Goal: Complete application form

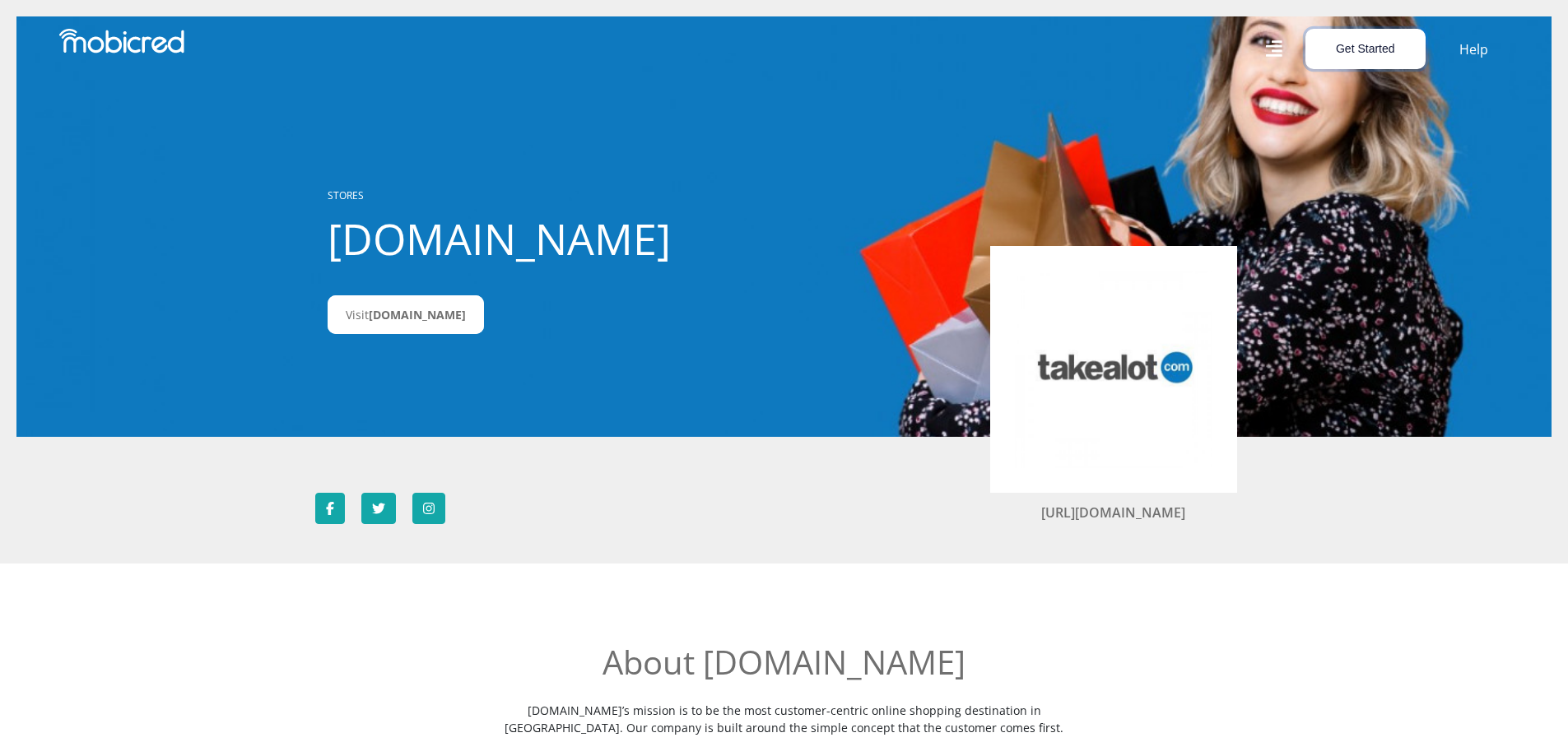
click at [1367, 51] on button "Get Started" at bounding box center [1366, 49] width 120 height 40
click at [1365, 114] on link "Account Holder Login" at bounding box center [1375, 110] width 138 height 22
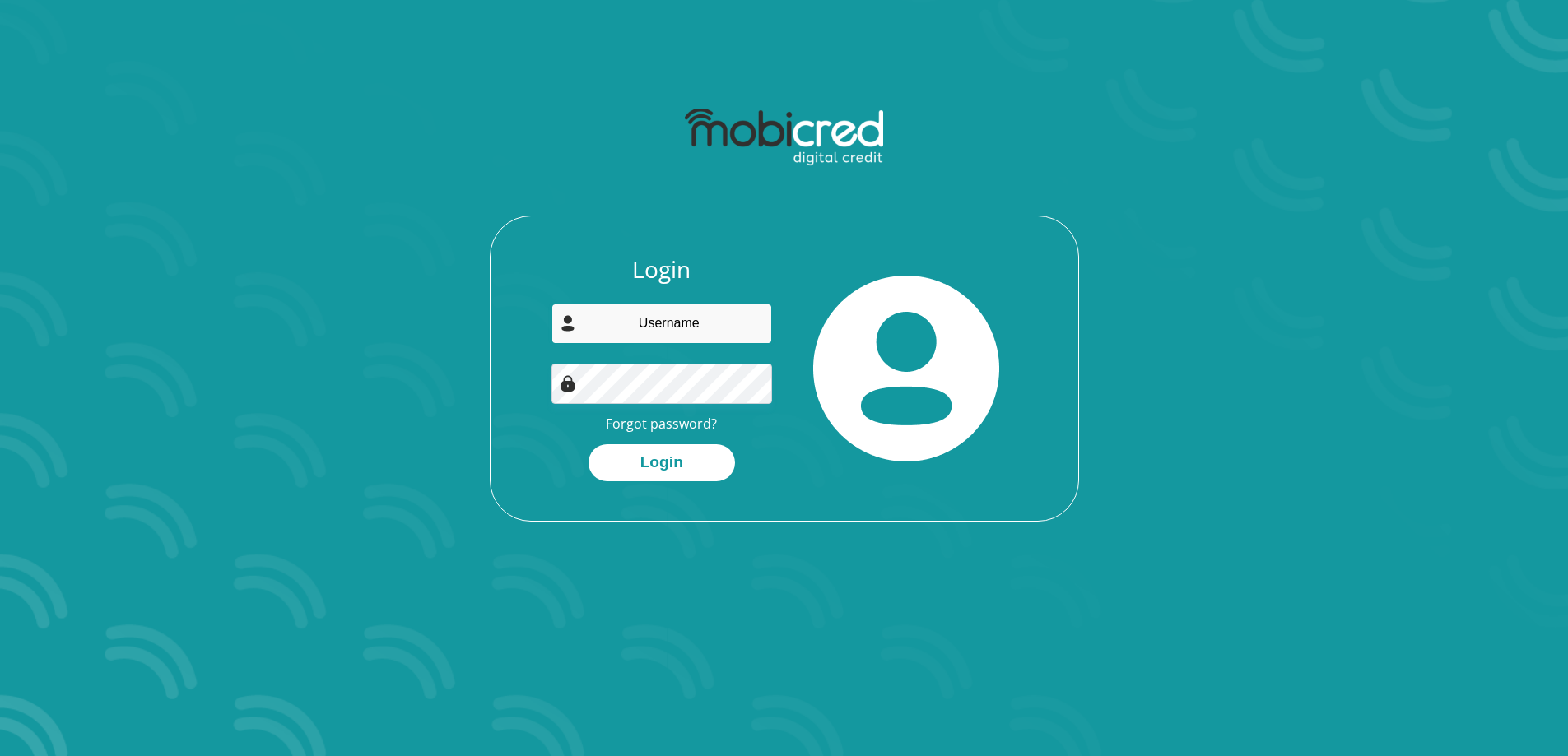
click at [642, 326] on input "email" at bounding box center [661, 324] width 221 height 40
click at [703, 324] on input "email" at bounding box center [661, 324] width 221 height 40
type input "jarmaneryn5@gmail.com"
click at [678, 472] on button "Login" at bounding box center [662, 463] width 147 height 37
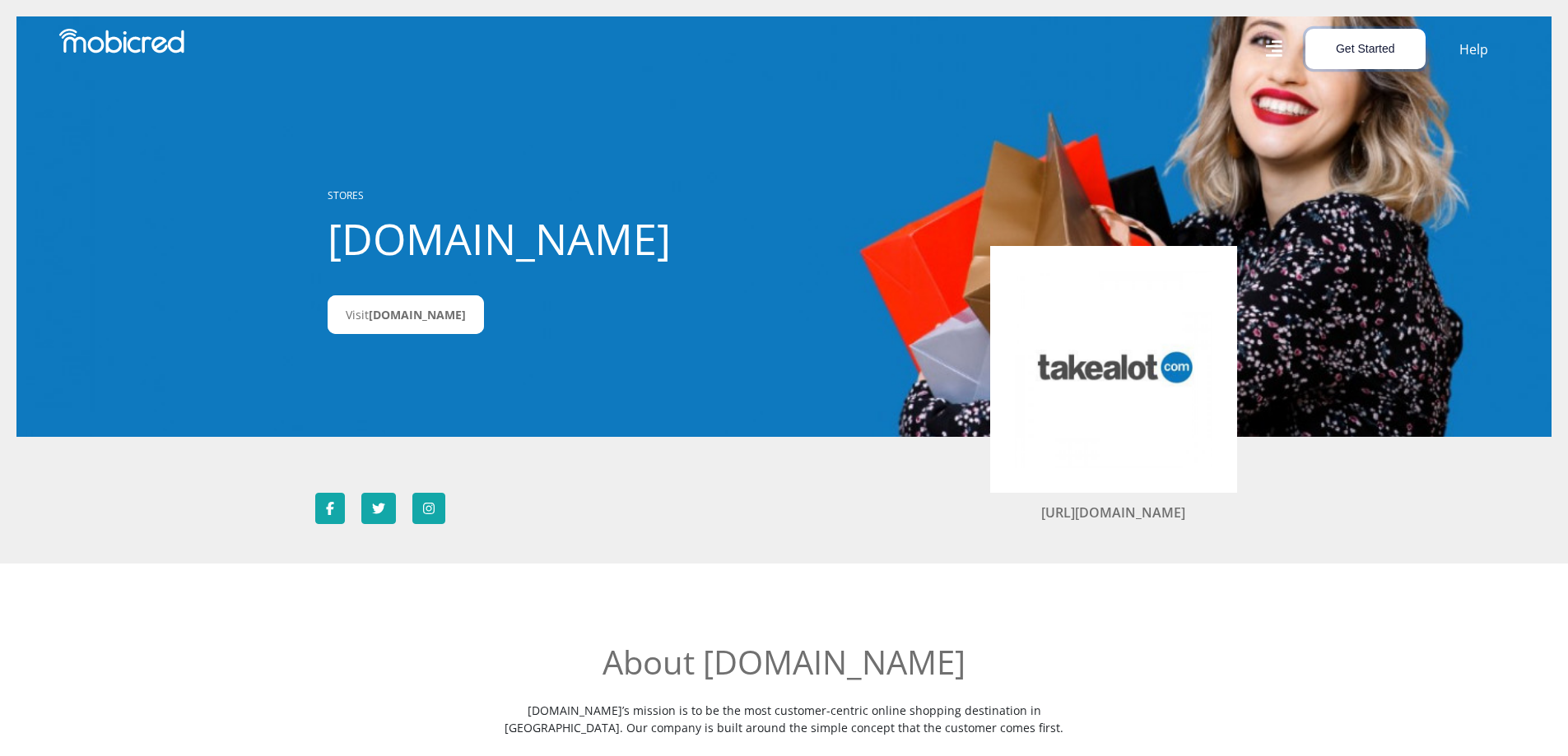
click at [1394, 40] on button "Get Started" at bounding box center [1366, 49] width 120 height 40
click at [1353, 106] on link "Account Holder Login" at bounding box center [1375, 110] width 138 height 22
click at [454, 307] on span "Takealot.credit" at bounding box center [417, 315] width 97 height 16
click at [1362, 42] on button "Get Started" at bounding box center [1366, 49] width 120 height 40
click at [1373, 81] on link "Open an Account" at bounding box center [1375, 89] width 138 height 22
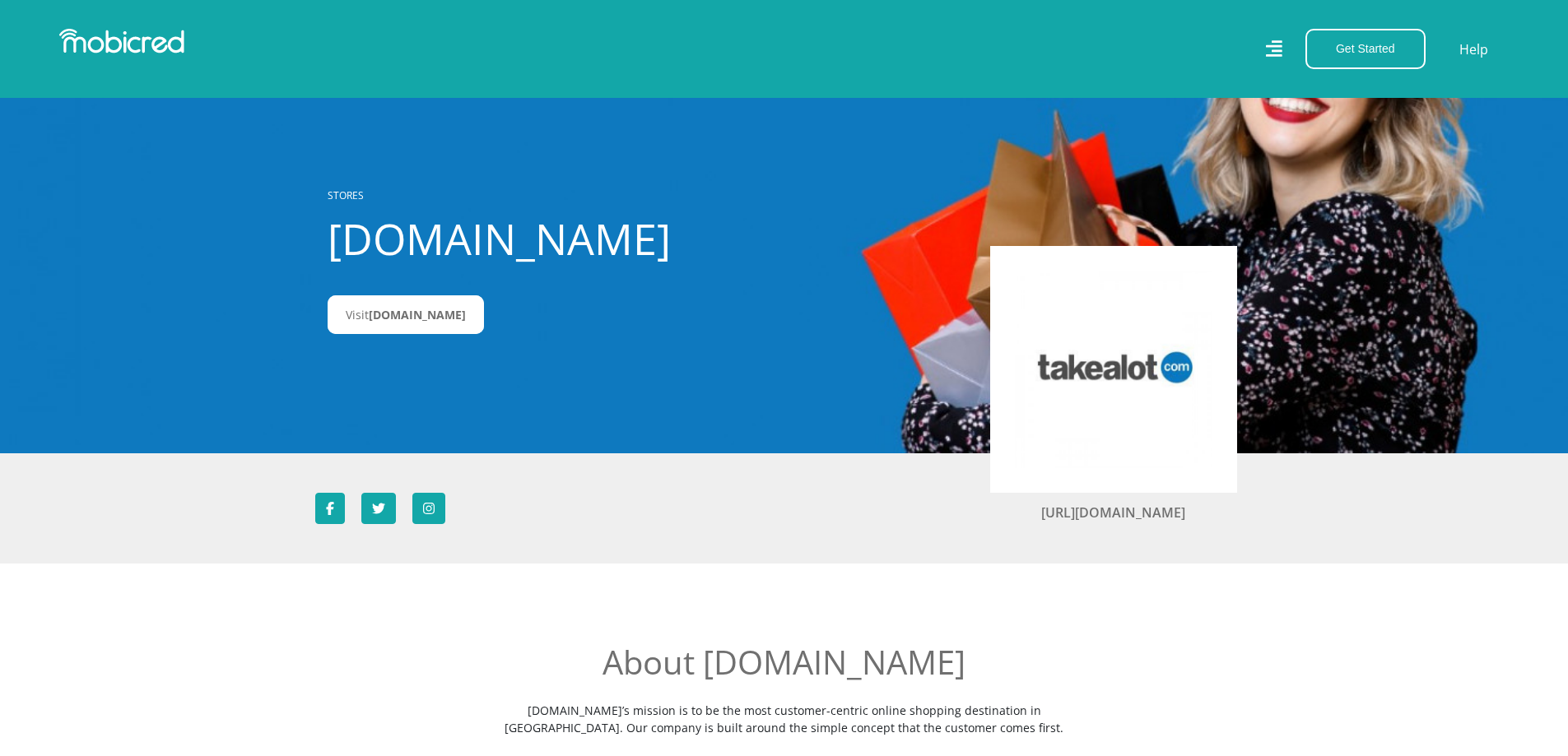
scroll to position [412, 0]
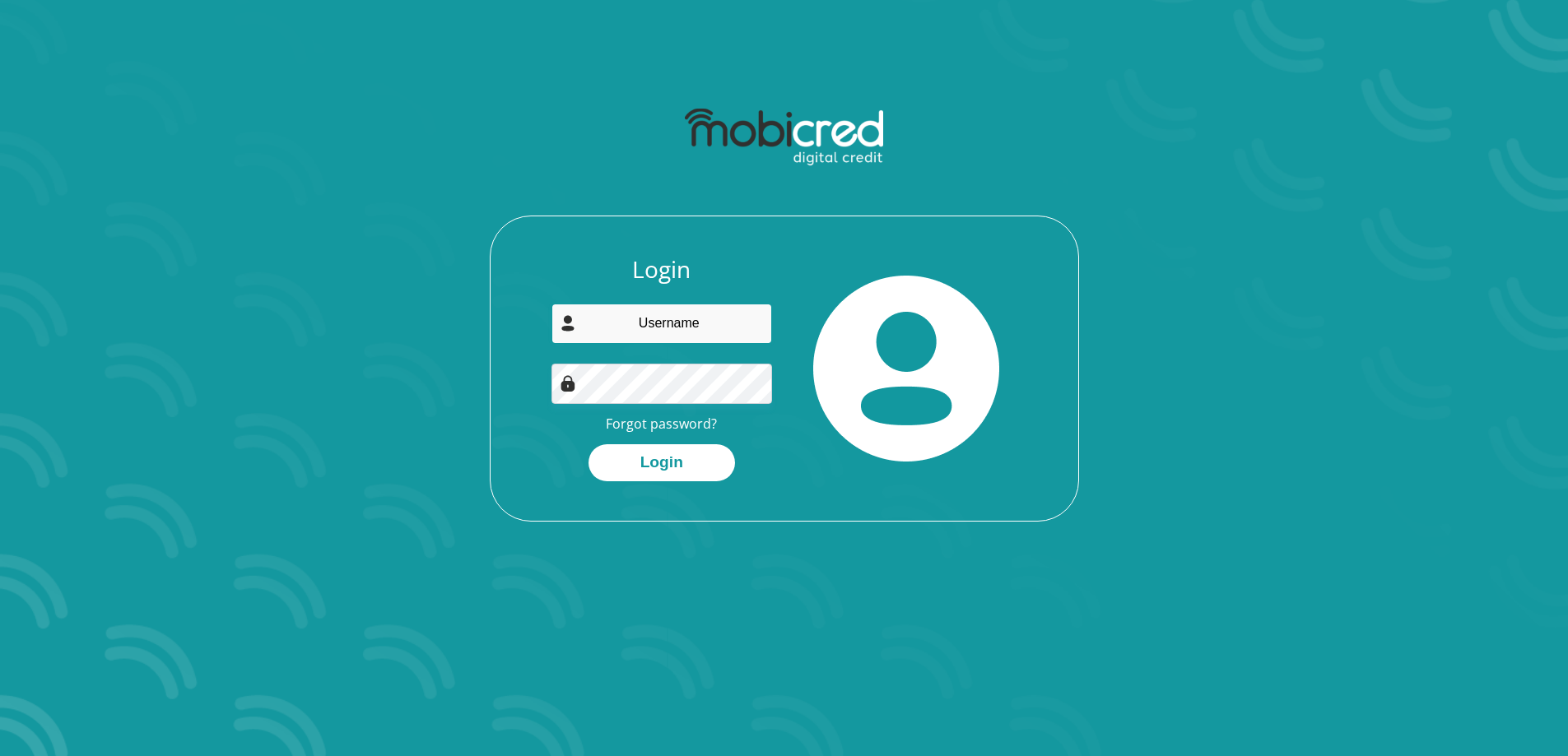
click at [630, 327] on input "email" at bounding box center [661, 324] width 221 height 40
type input "[EMAIL_ADDRESS][DOMAIN_NAME]"
click at [692, 454] on button "Login" at bounding box center [662, 463] width 147 height 37
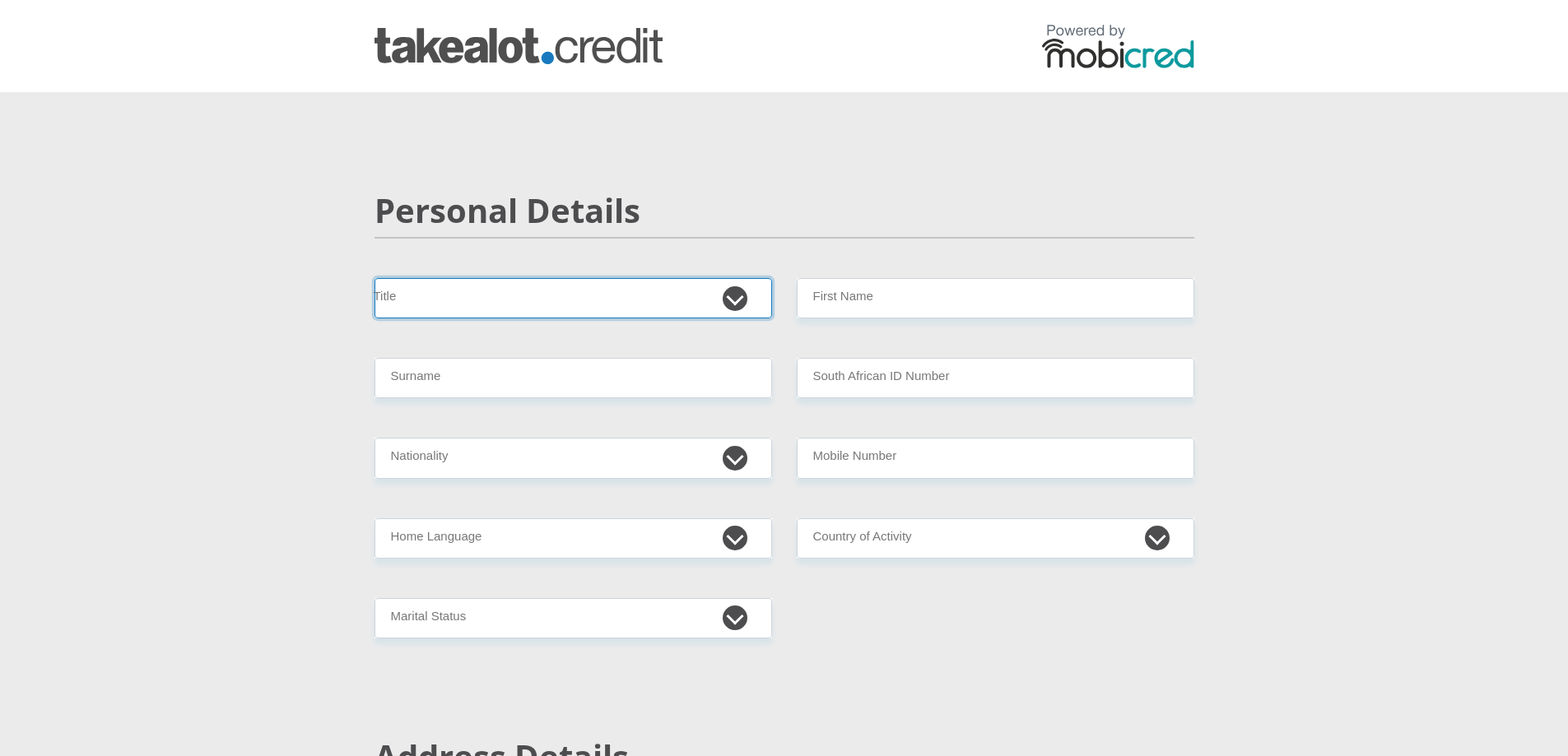
click at [673, 290] on select "Mr Ms Mrs Dr Other" at bounding box center [573, 298] width 398 height 40
select select "Mrs"
click at [374, 278] on select "Mr Ms Mrs Dr Other" at bounding box center [573, 298] width 398 height 40
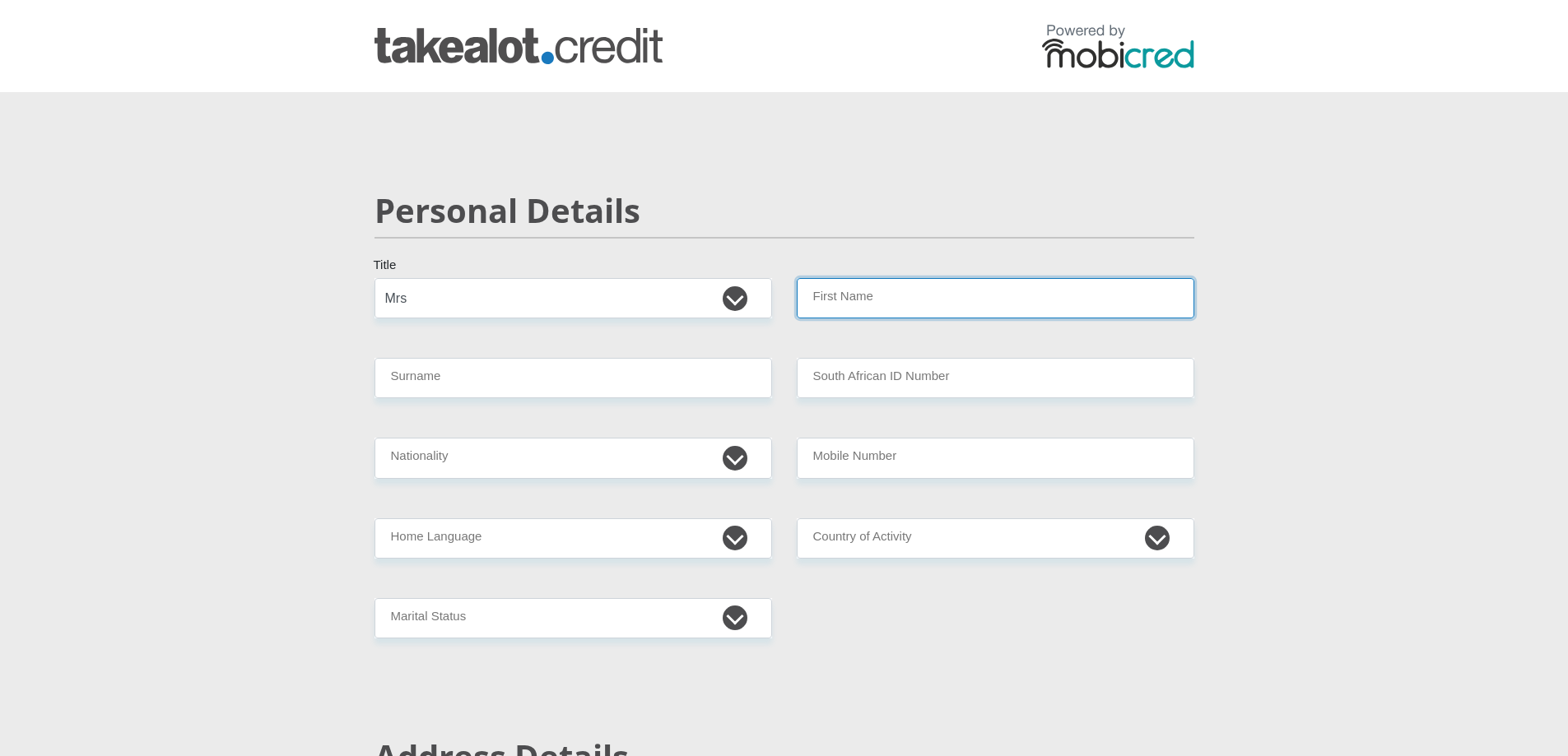
click at [825, 291] on input "First Name" at bounding box center [996, 298] width 398 height 40
type input "ERYN"
type input "BULL"
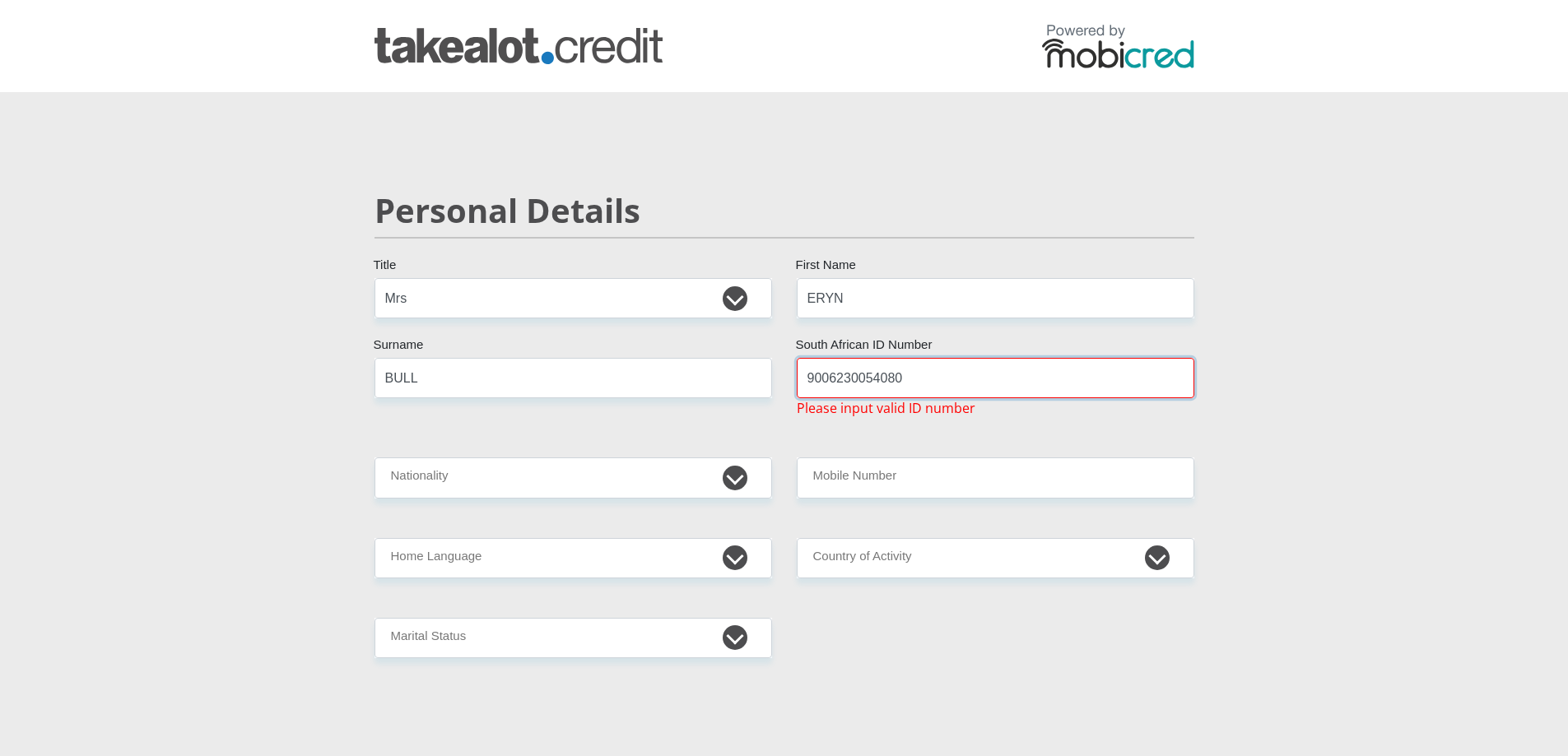
type input "9006230054080"
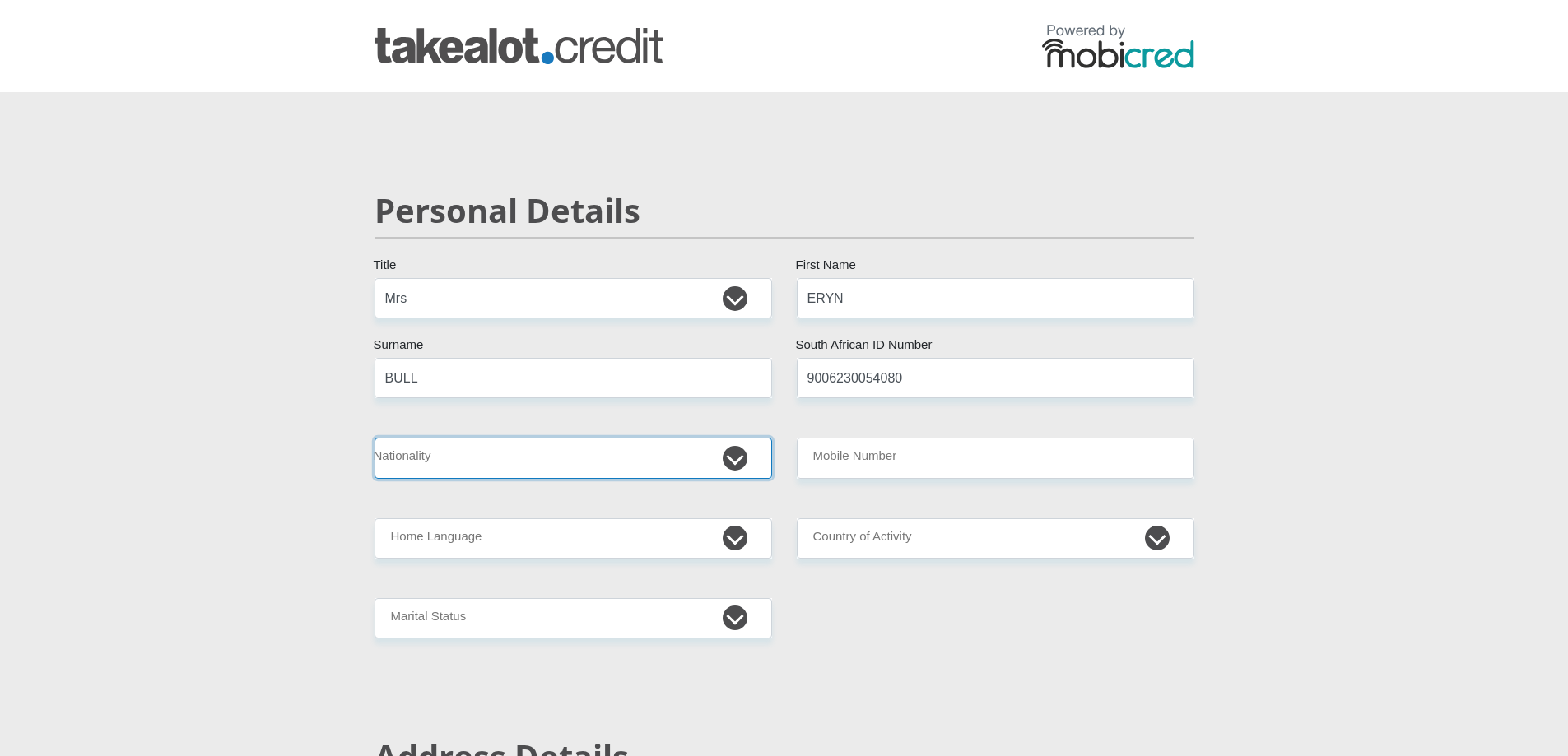
click at [676, 446] on select "South Africa Afghanistan Aland Islands Albania Algeria America Samoa American V…" at bounding box center [573, 458] width 398 height 40
select select "ZAF"
click at [374, 438] on select "South Africa Afghanistan Aland Islands Albania Algeria America Samoa American V…" at bounding box center [573, 458] width 398 height 40
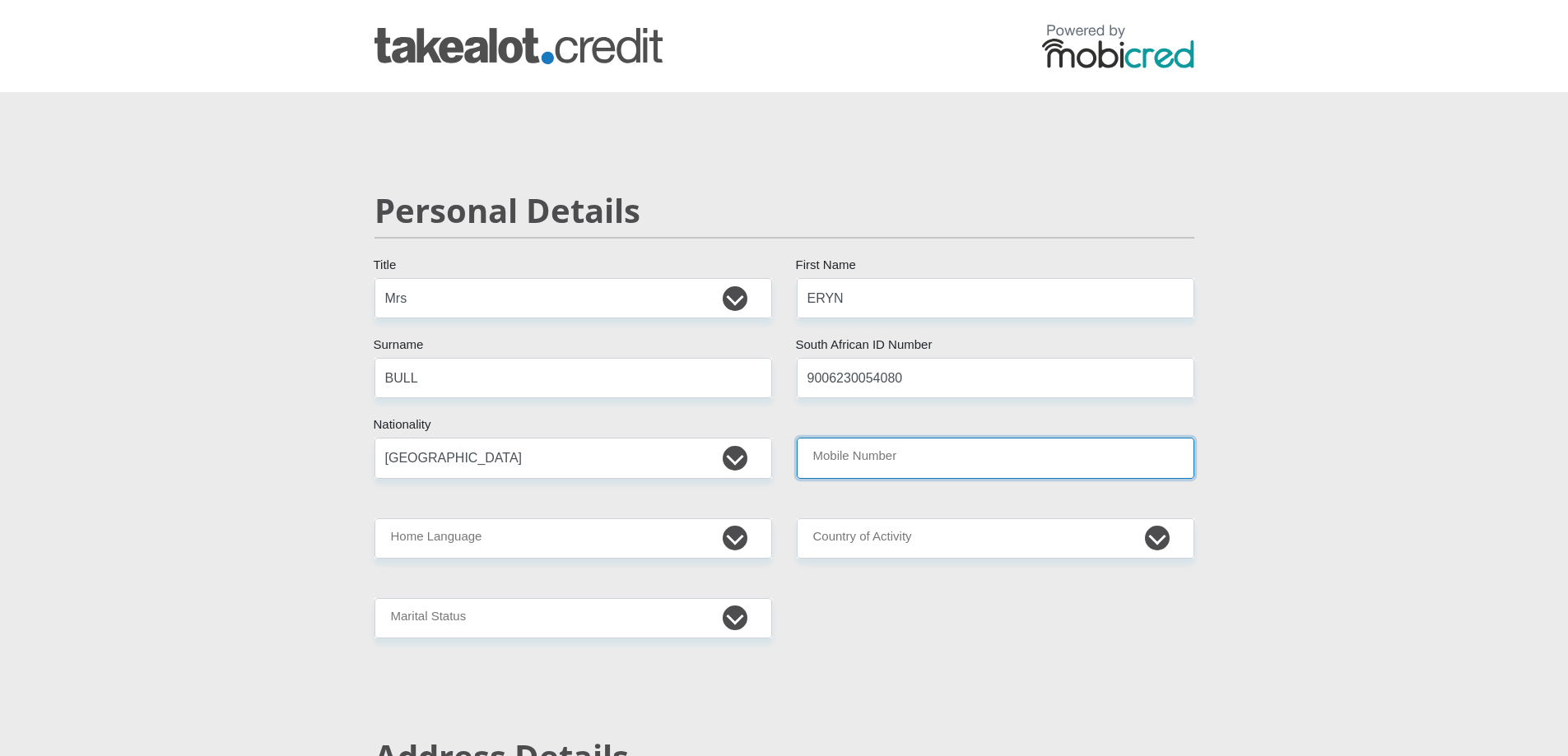
click at [930, 453] on input "Mobile Number" at bounding box center [996, 458] width 398 height 40
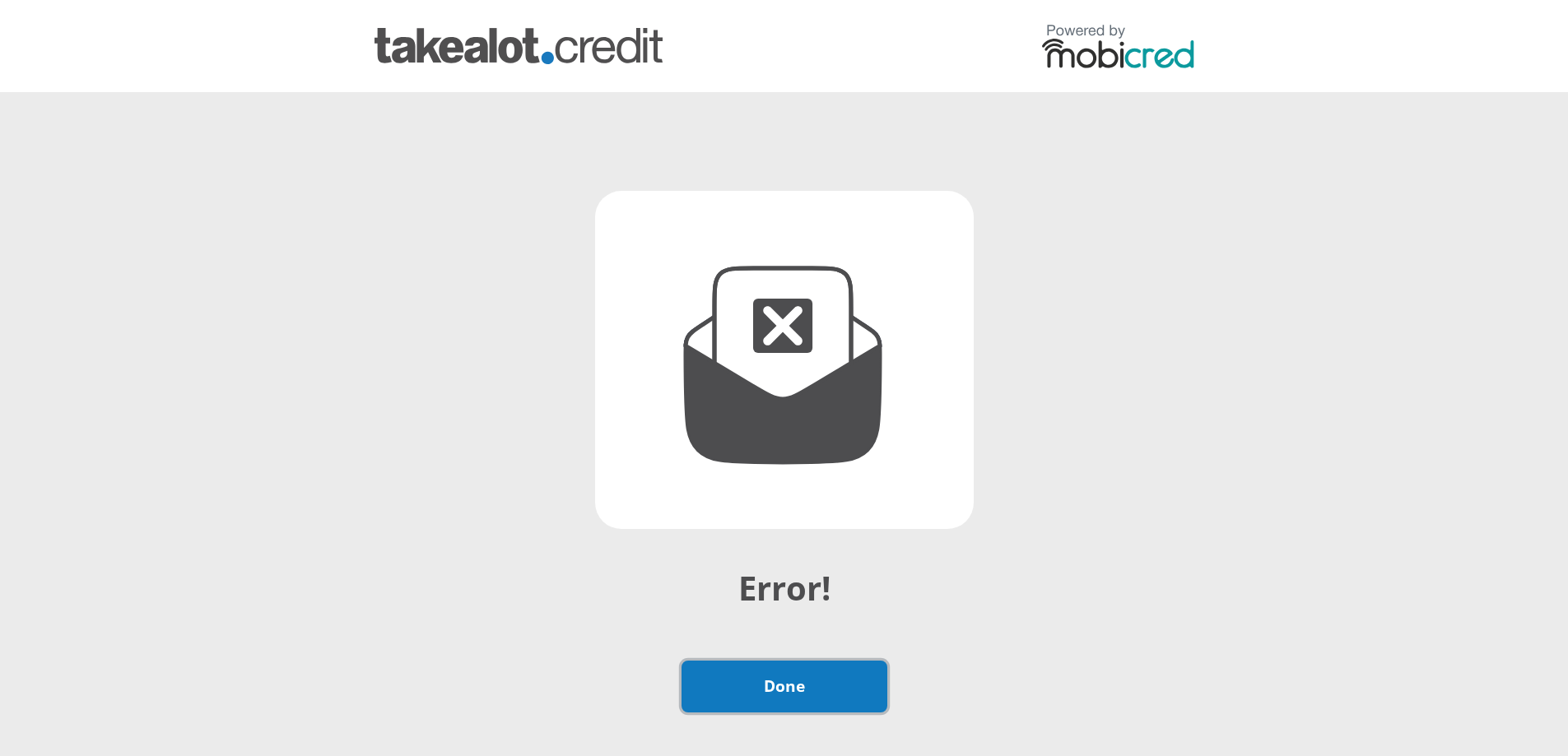
click at [832, 695] on link "Done" at bounding box center [785, 686] width 206 height 51
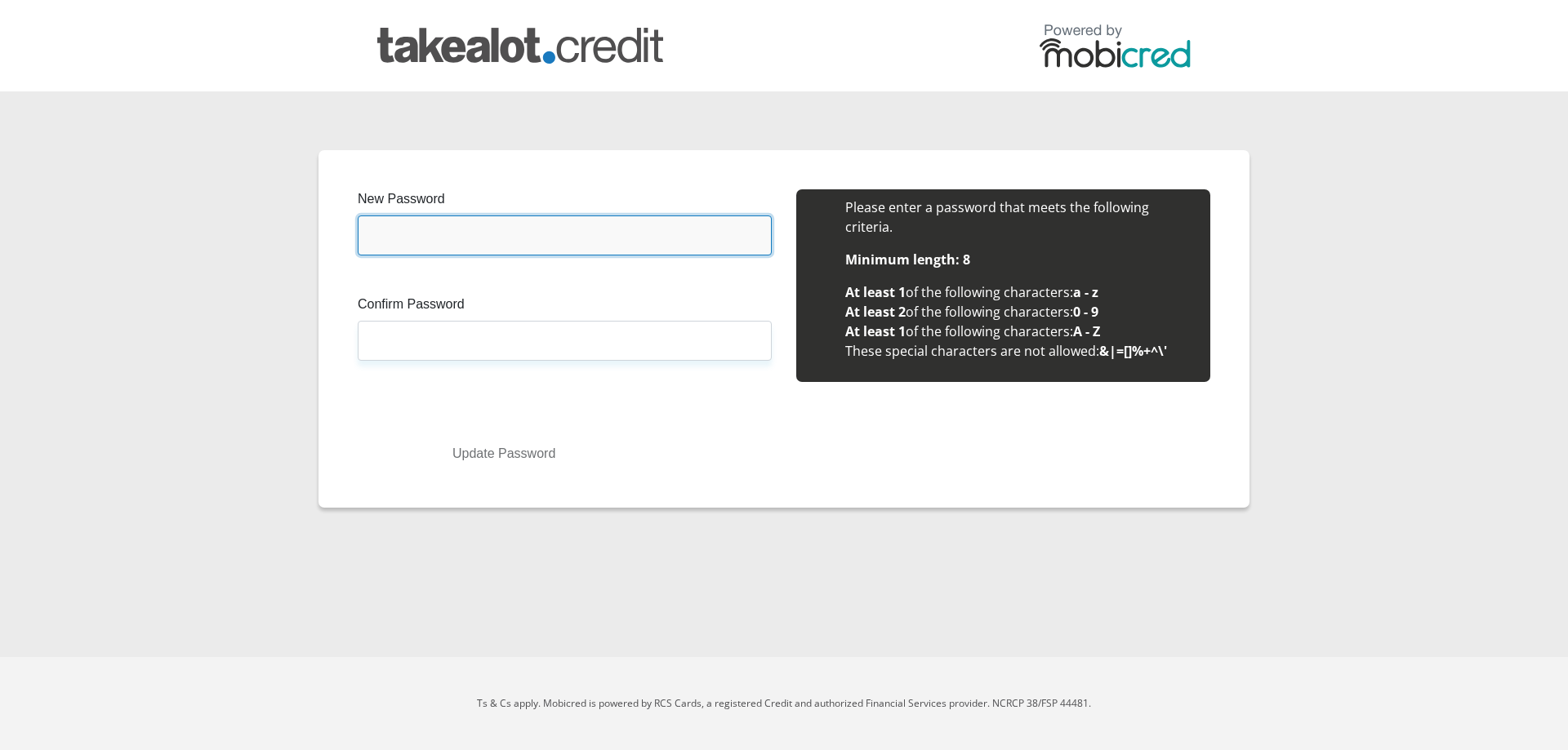
click at [597, 216] on input "New Password" at bounding box center [564, 235] width 414 height 40
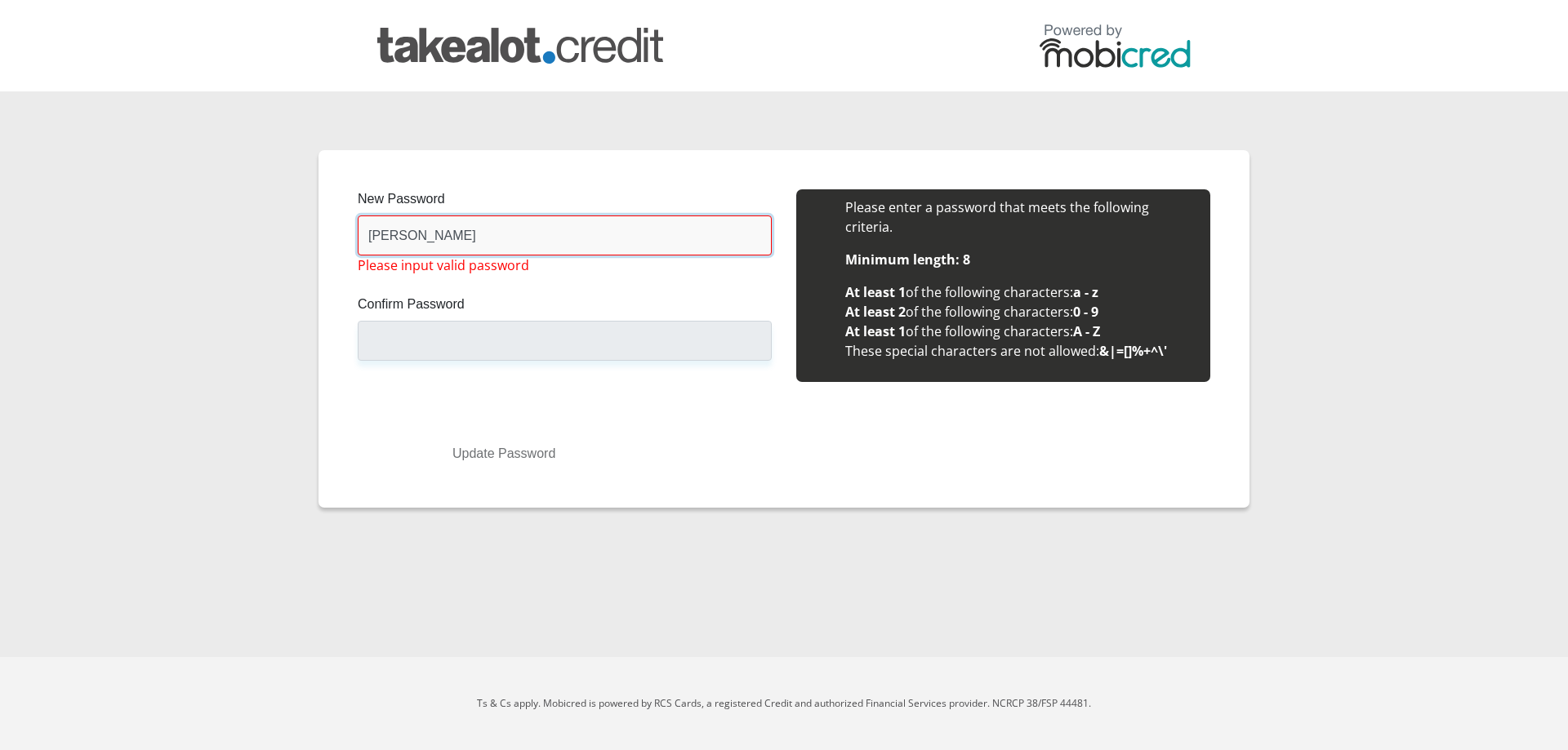
type input "J"
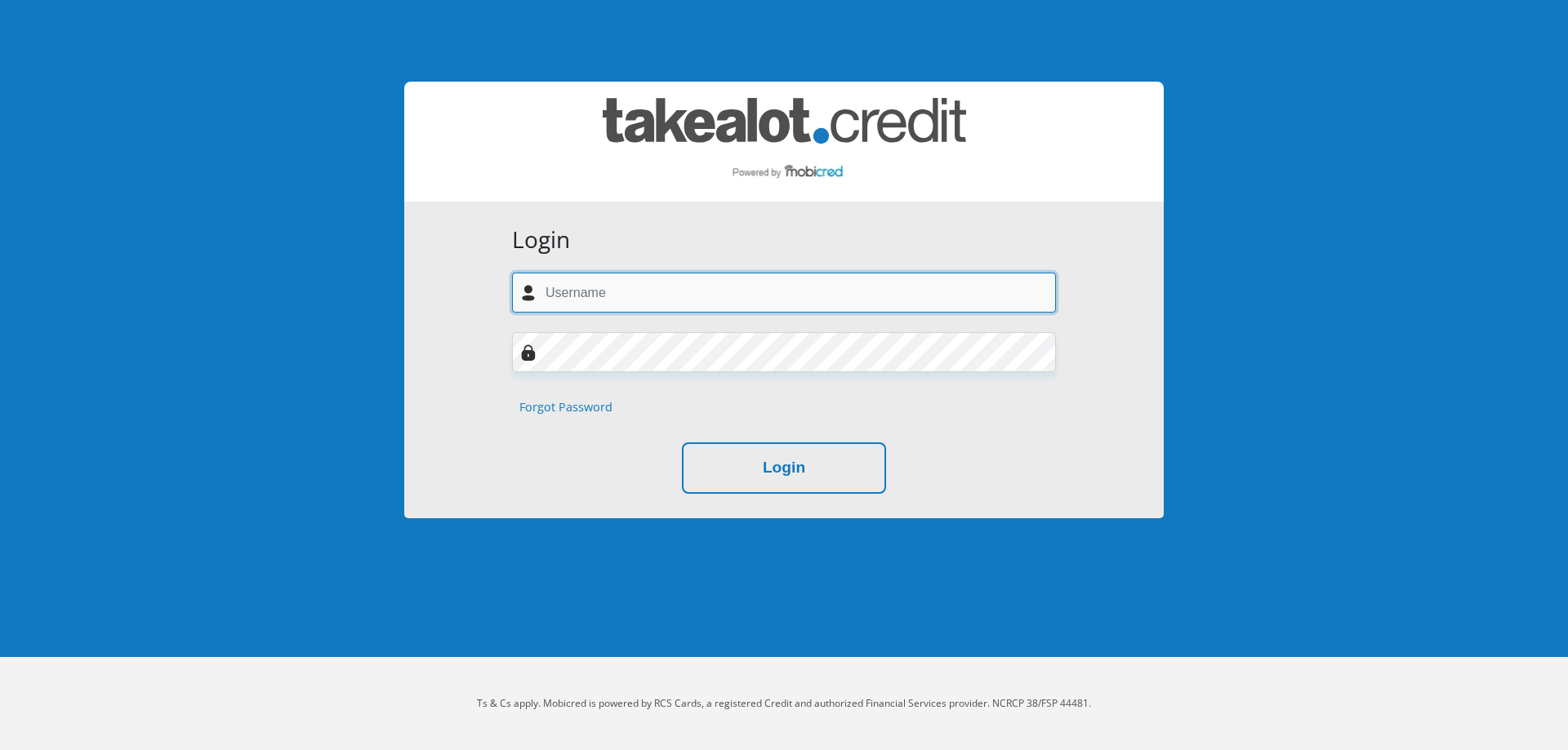
click at [750, 312] on input "text" at bounding box center [784, 292] width 544 height 40
click at [713, 307] on input "text" at bounding box center [784, 292] width 544 height 40
type input "J"
type input "[EMAIL_ADDRESS][DOMAIN_NAME]"
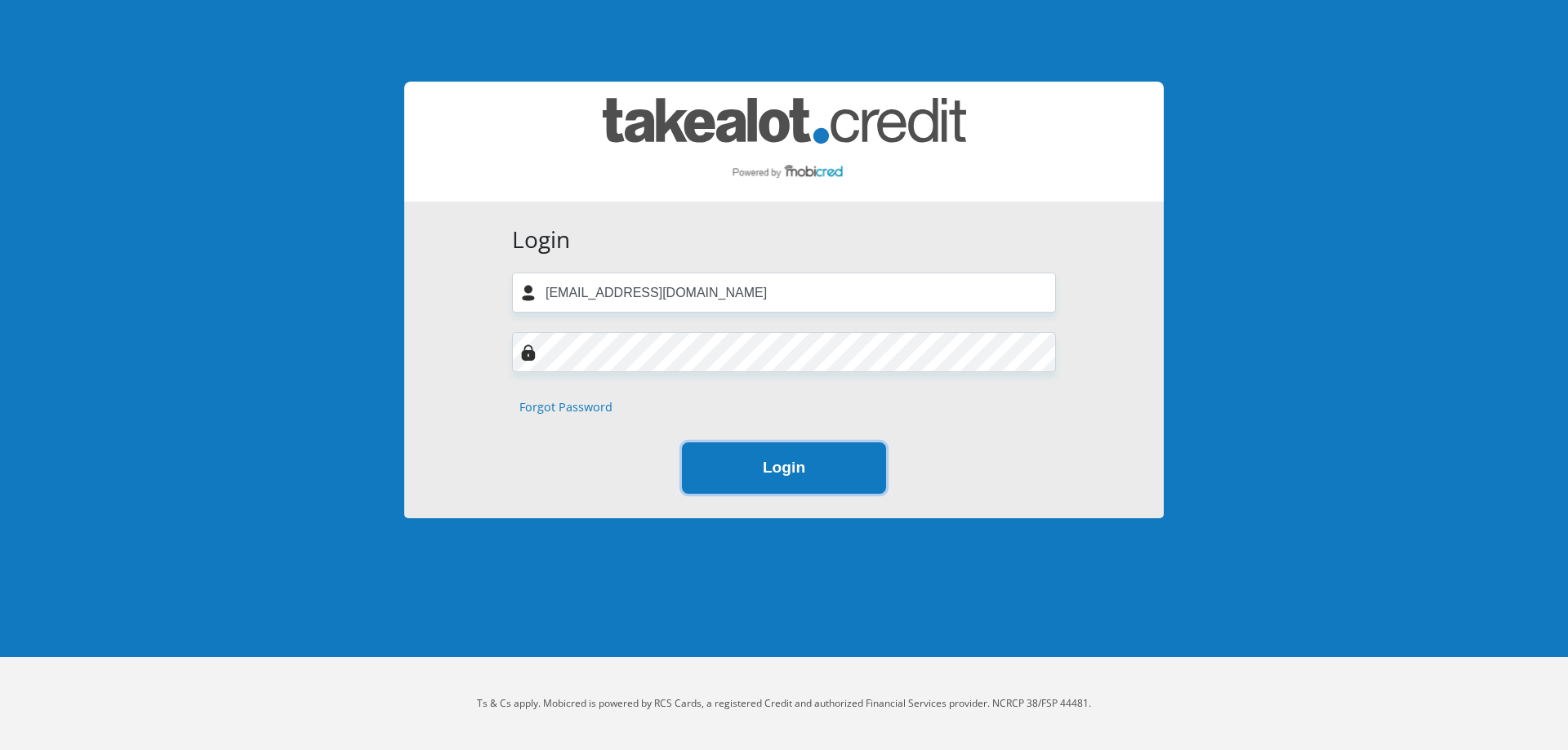
click at [741, 469] on button "Login" at bounding box center [784, 468] width 204 height 51
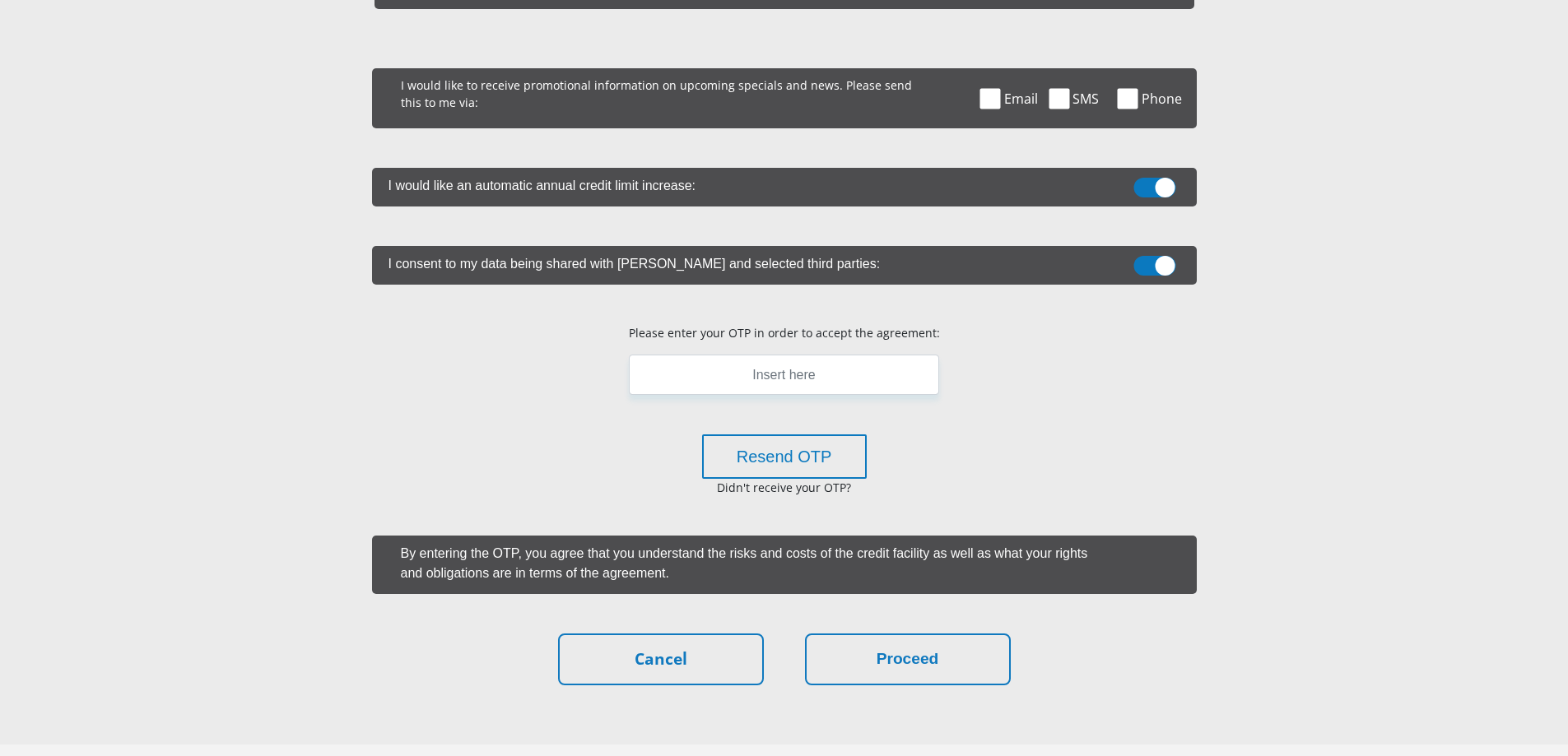
scroll to position [433, 0]
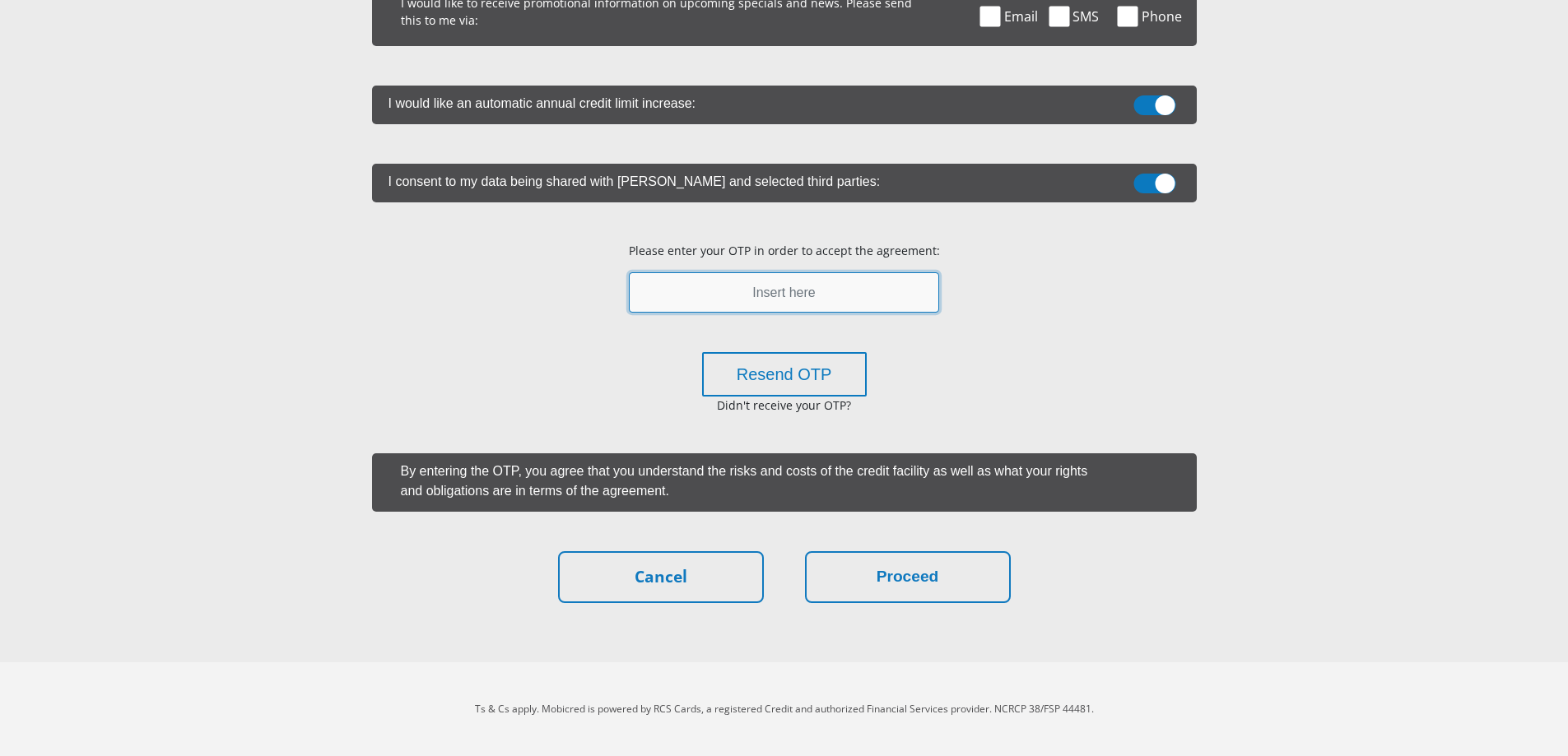
click at [768, 297] on input "text" at bounding box center [784, 292] width 310 height 40
type input "807471"
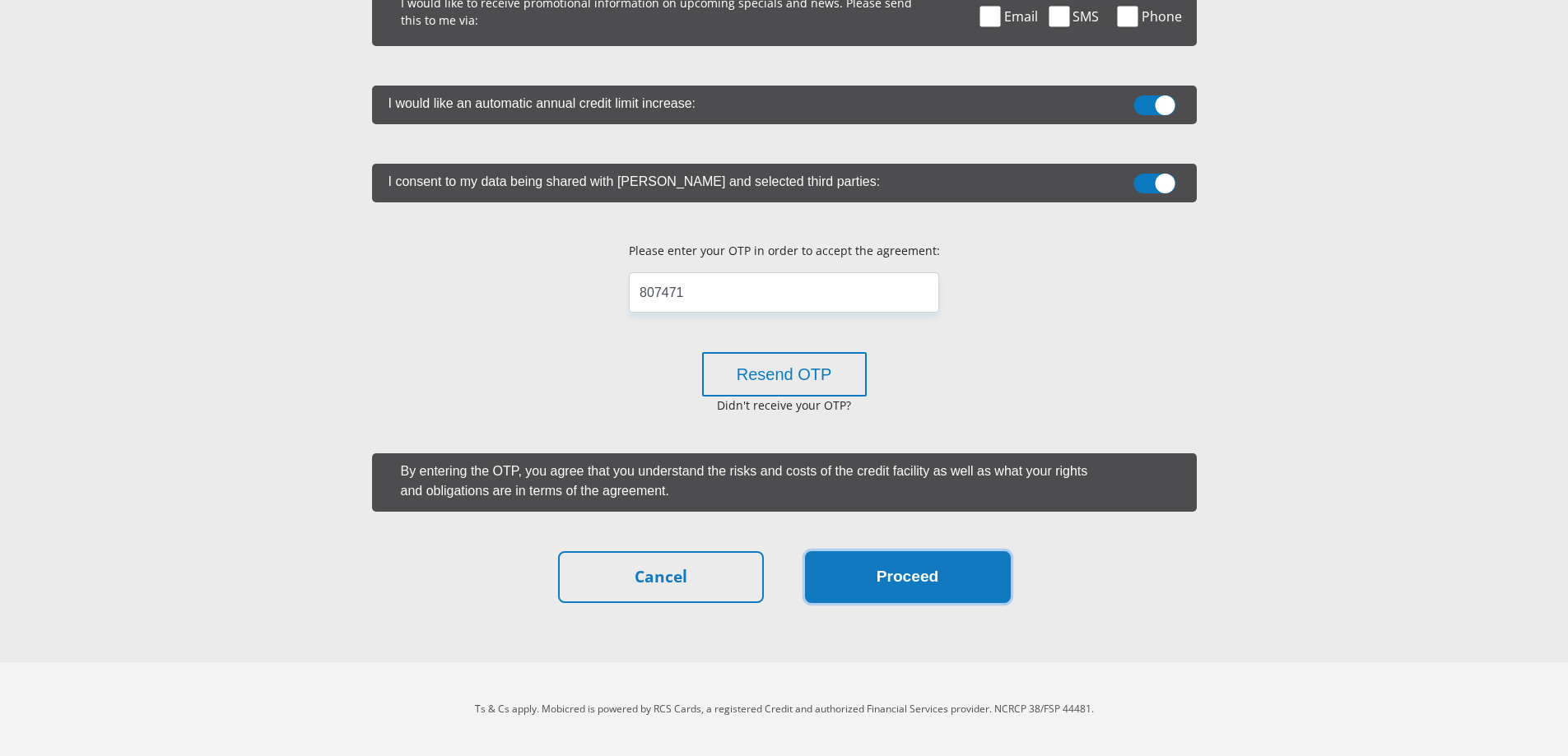
click at [951, 593] on button "Proceed" at bounding box center [908, 576] width 206 height 51
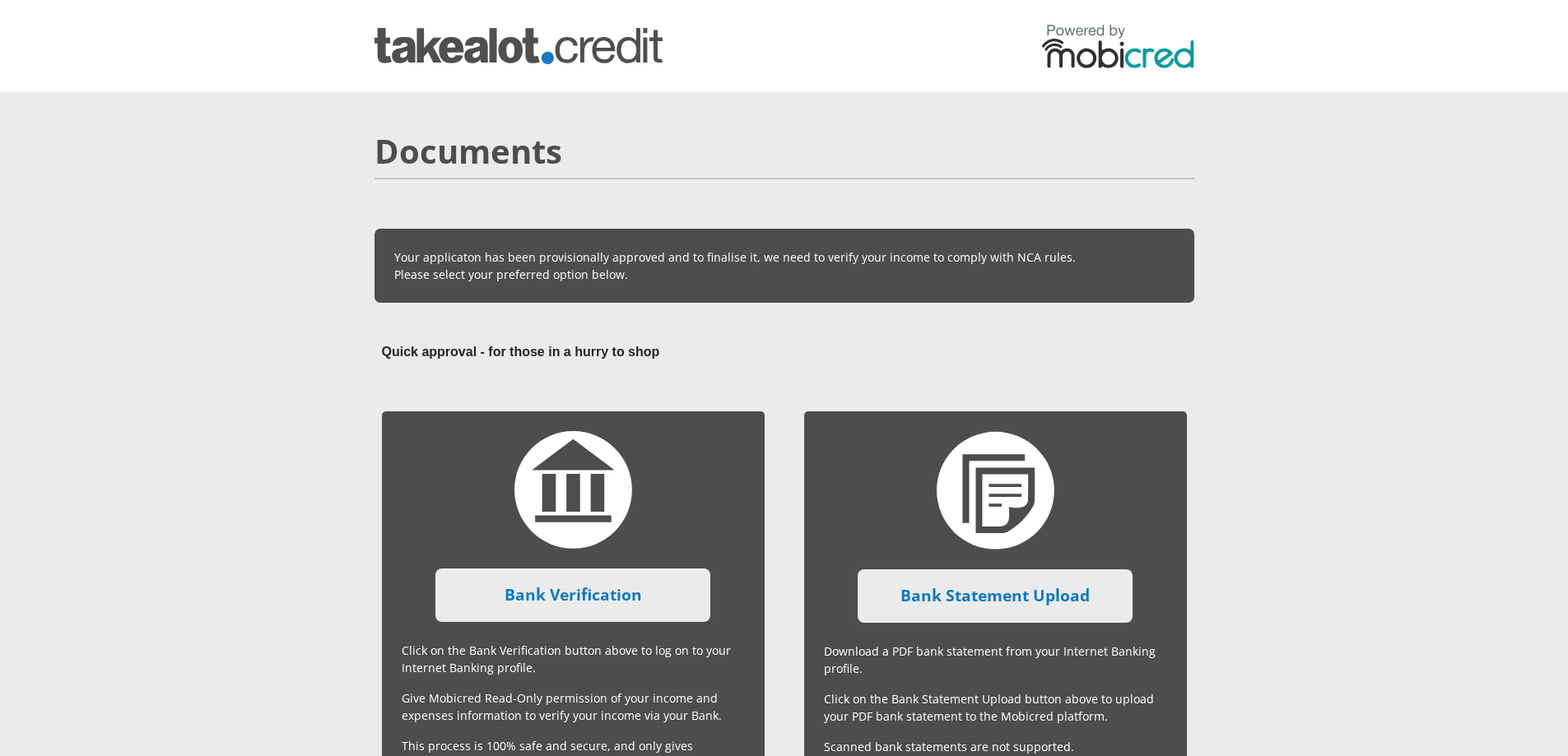
scroll to position [417, 0]
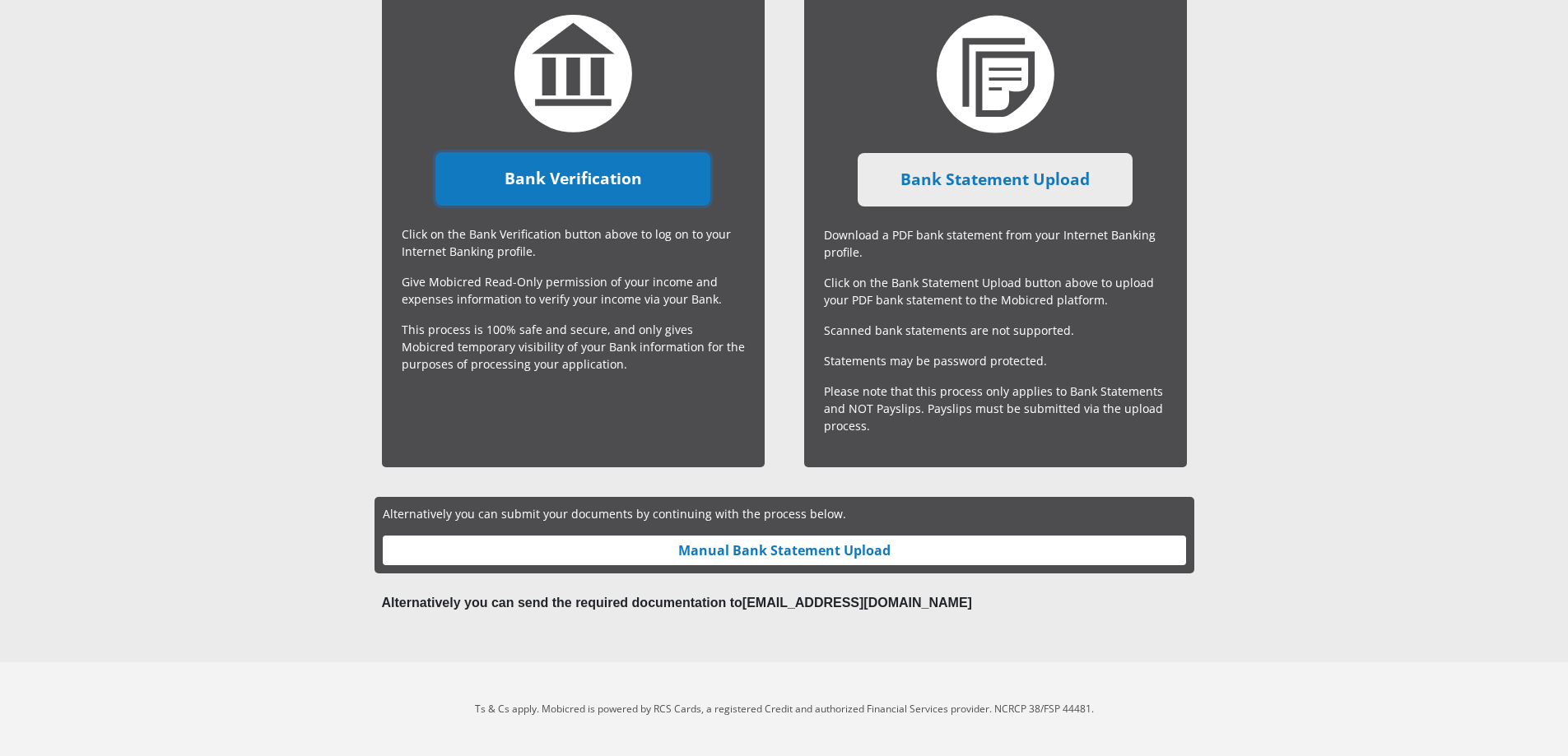
click at [565, 185] on link "Bank Verification" at bounding box center [572, 179] width 275 height 53
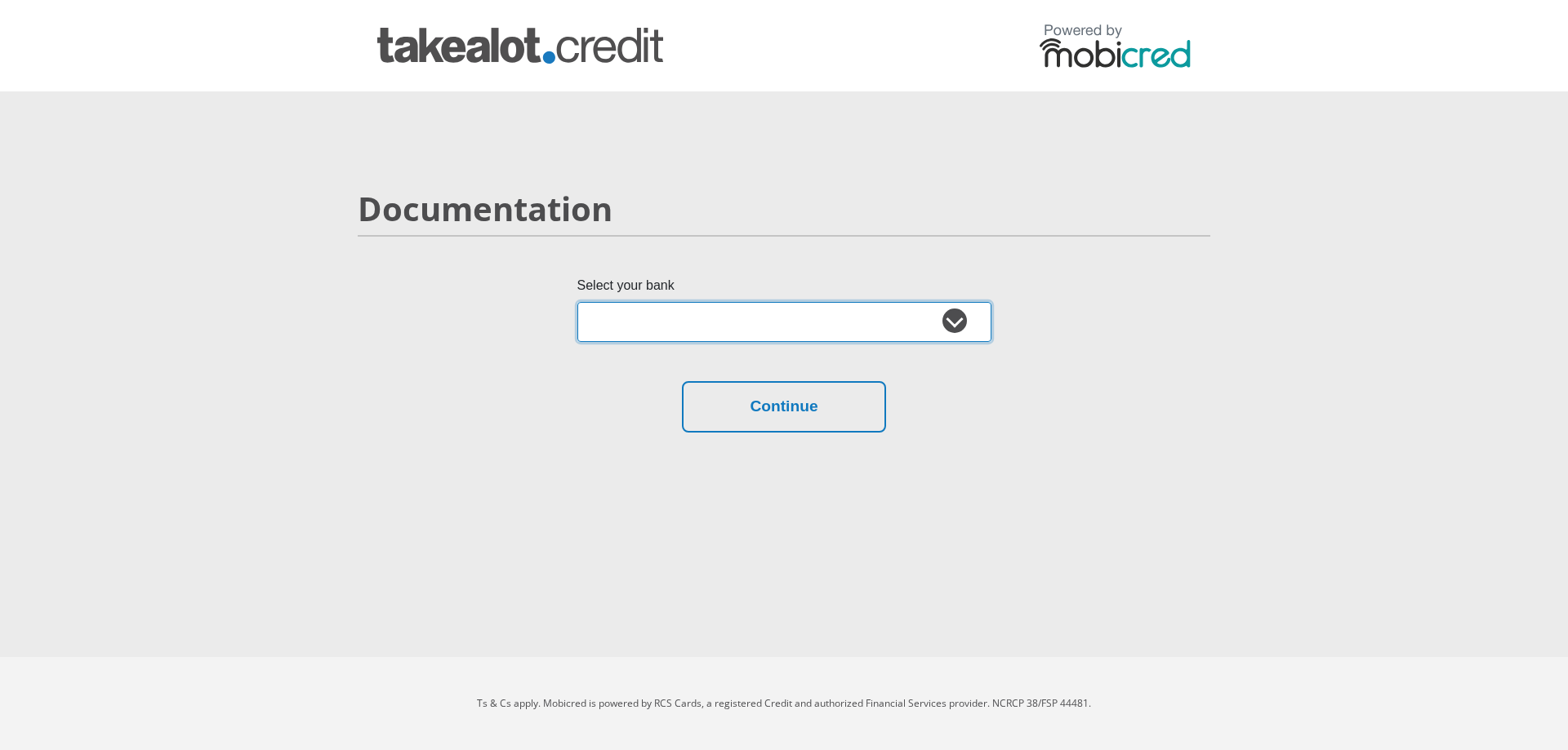
click at [852, 332] on select "Absa Capitec Bank Discovery Bank First National Bank Nedbank Standard Bank Tyme…" at bounding box center [784, 322] width 414 height 40
select select "{"id":"7","title":"Nedbank","institution":"Nedbank","alias":"nedbank","country"…"
click at [577, 302] on select "Absa Capitec Bank Discovery Bank First National Bank Nedbank Standard Bank Tyme…" at bounding box center [784, 322] width 414 height 40
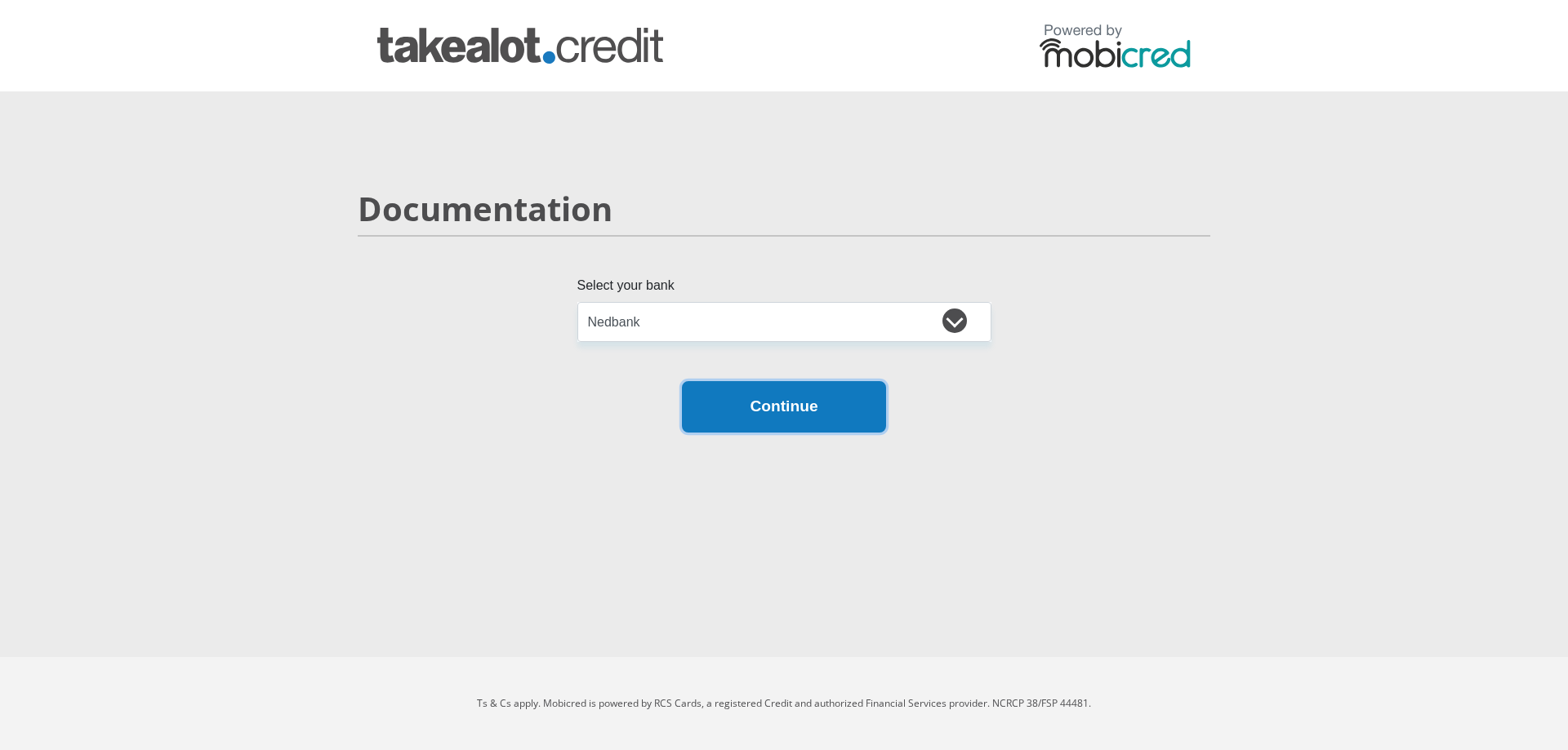
click at [742, 418] on button "Continue" at bounding box center [784, 407] width 204 height 51
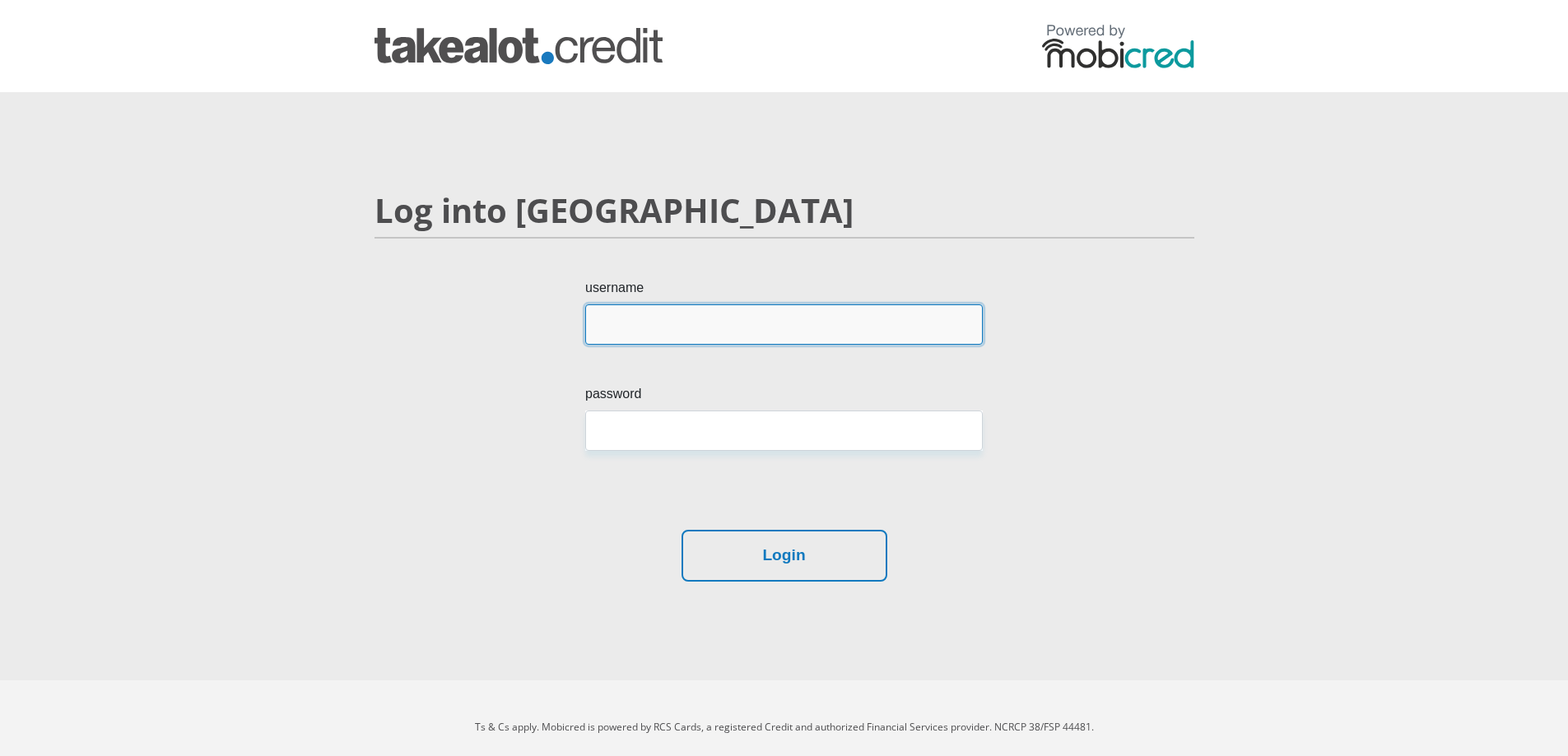
click at [680, 320] on input "username" at bounding box center [784, 324] width 398 height 40
type input "Jarmaneryn5"
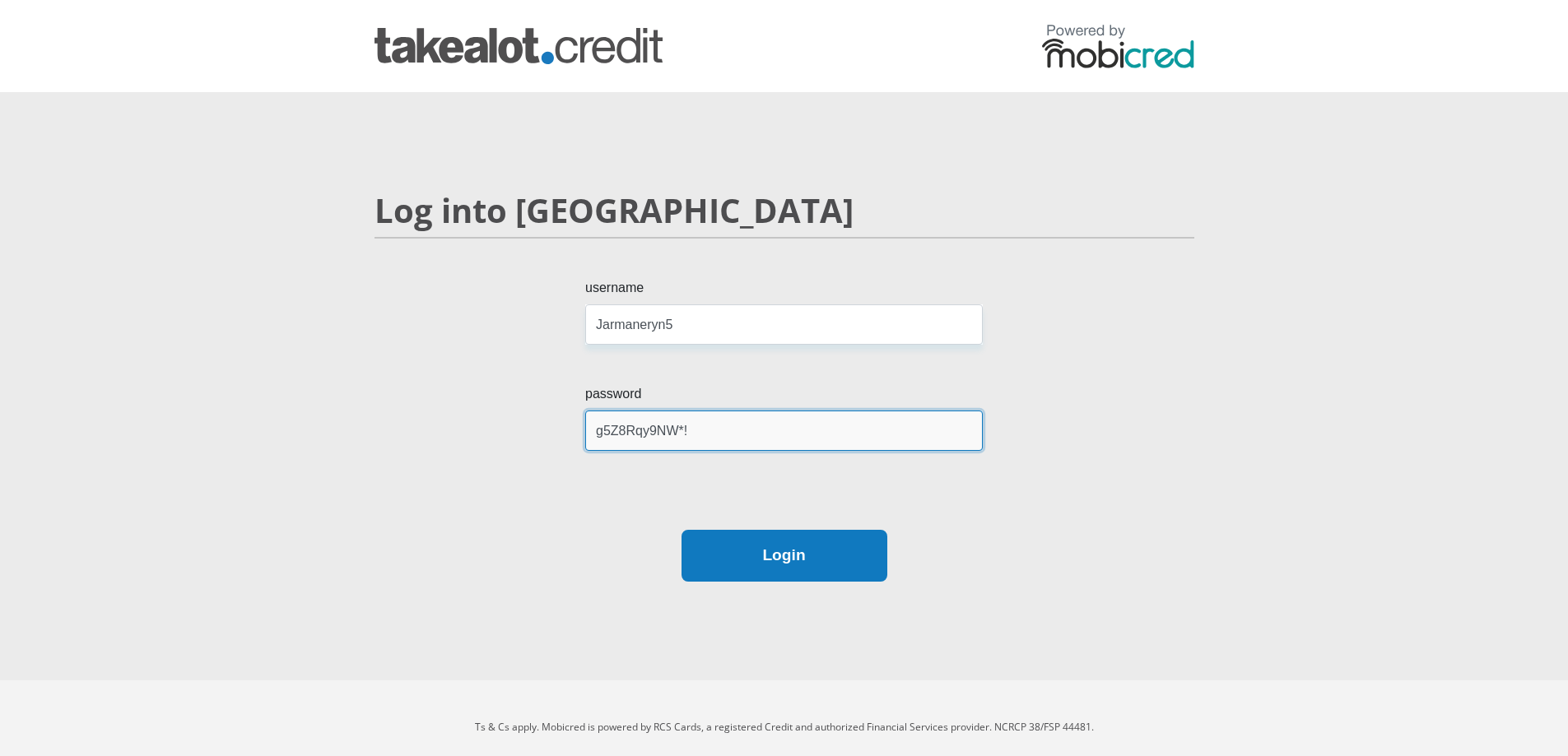
type input "g5Z8Rqy9NW*!"
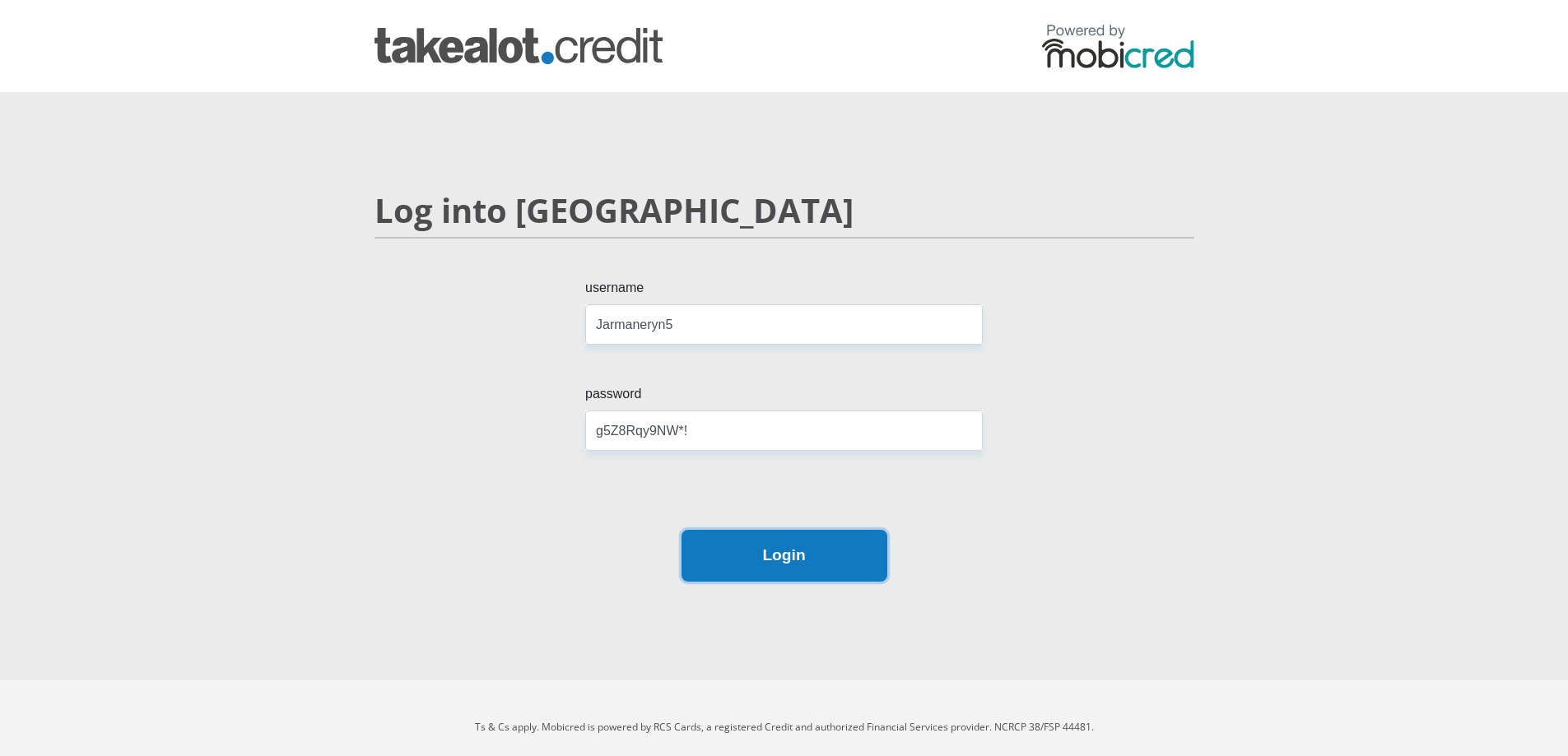
click at [767, 548] on button "Login" at bounding box center [785, 555] width 206 height 51
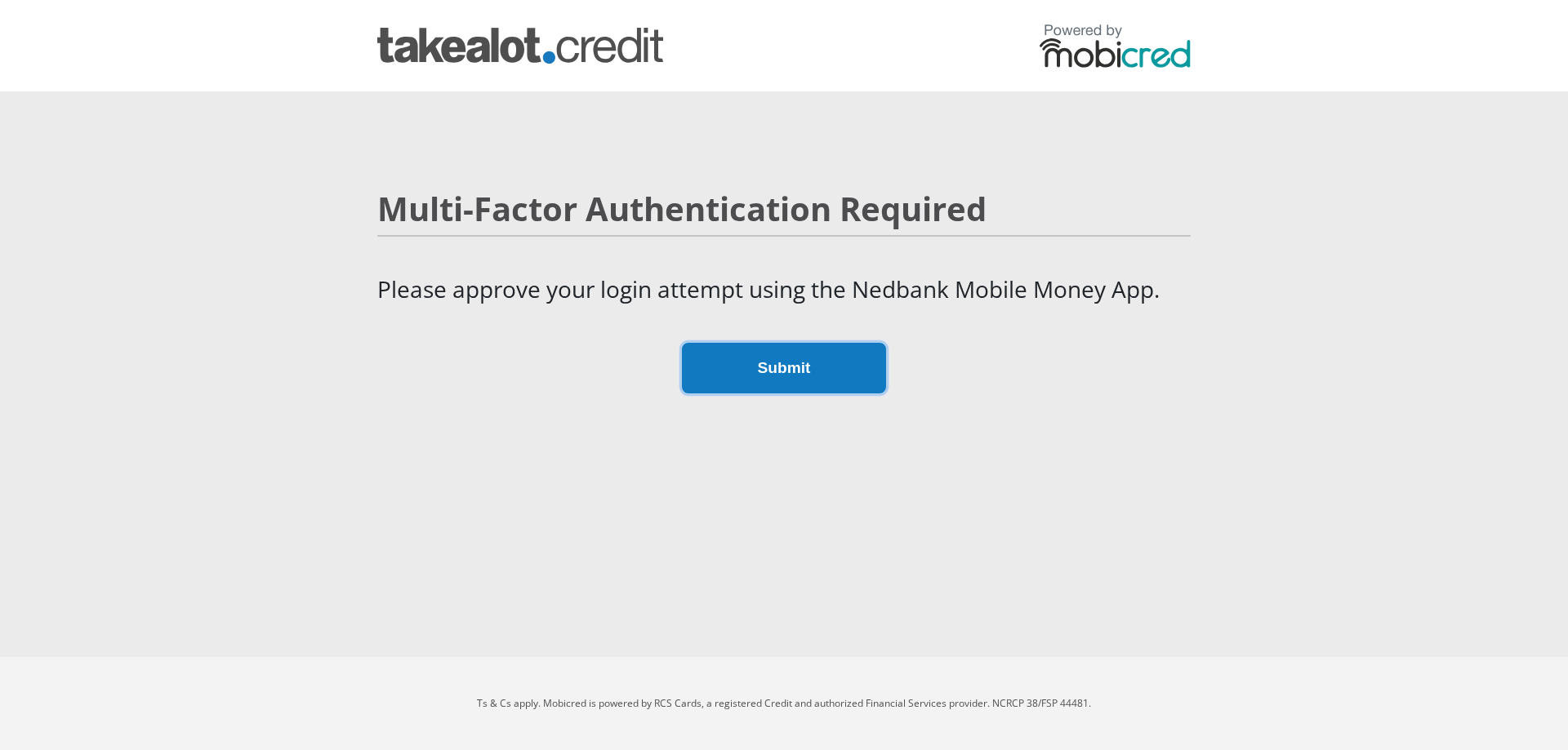
click at [741, 387] on button "Submit" at bounding box center [784, 368] width 204 height 51
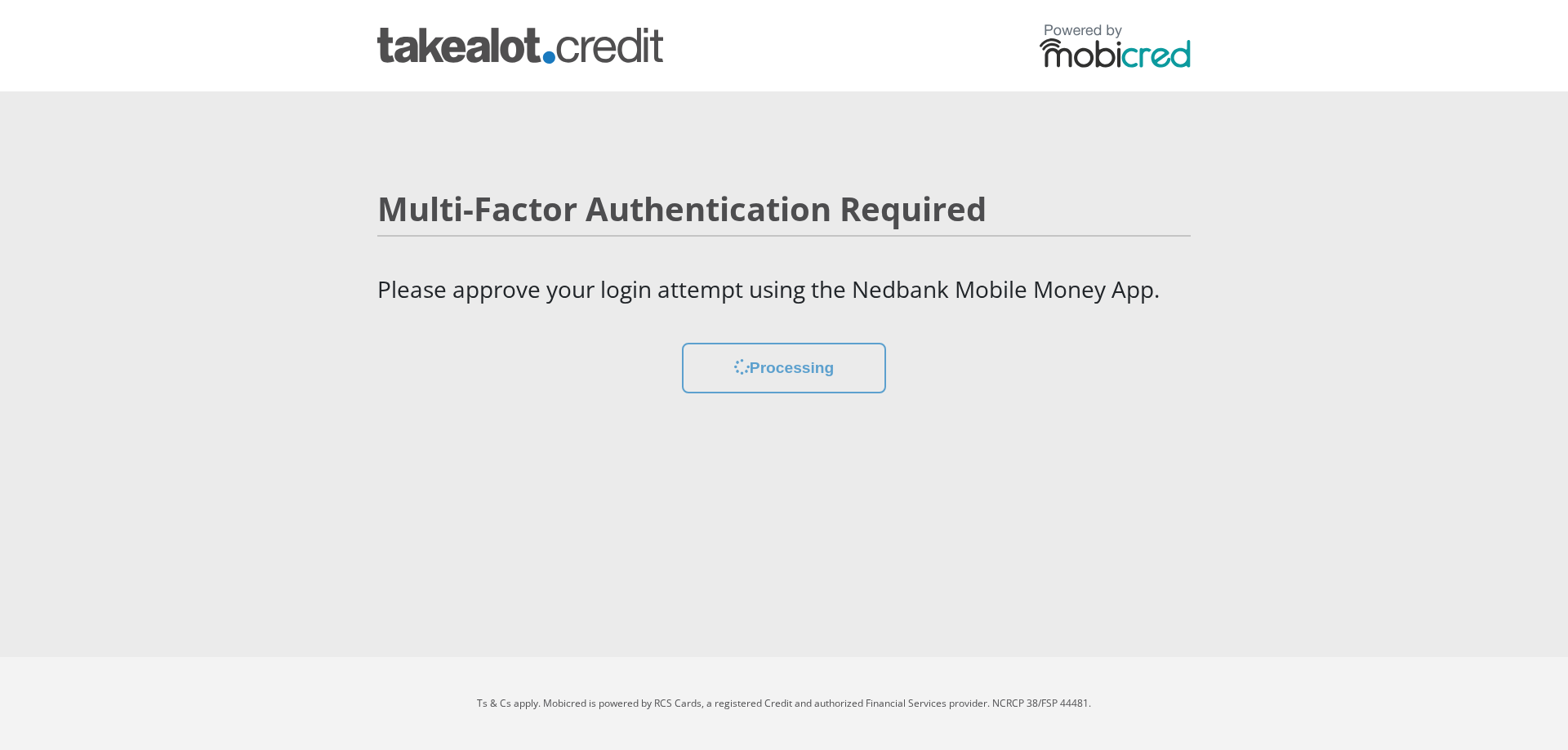
click at [41, 421] on section "Multi-Factor Authentication Required Please approve your login attempt using th…" at bounding box center [784, 292] width 1568 height 401
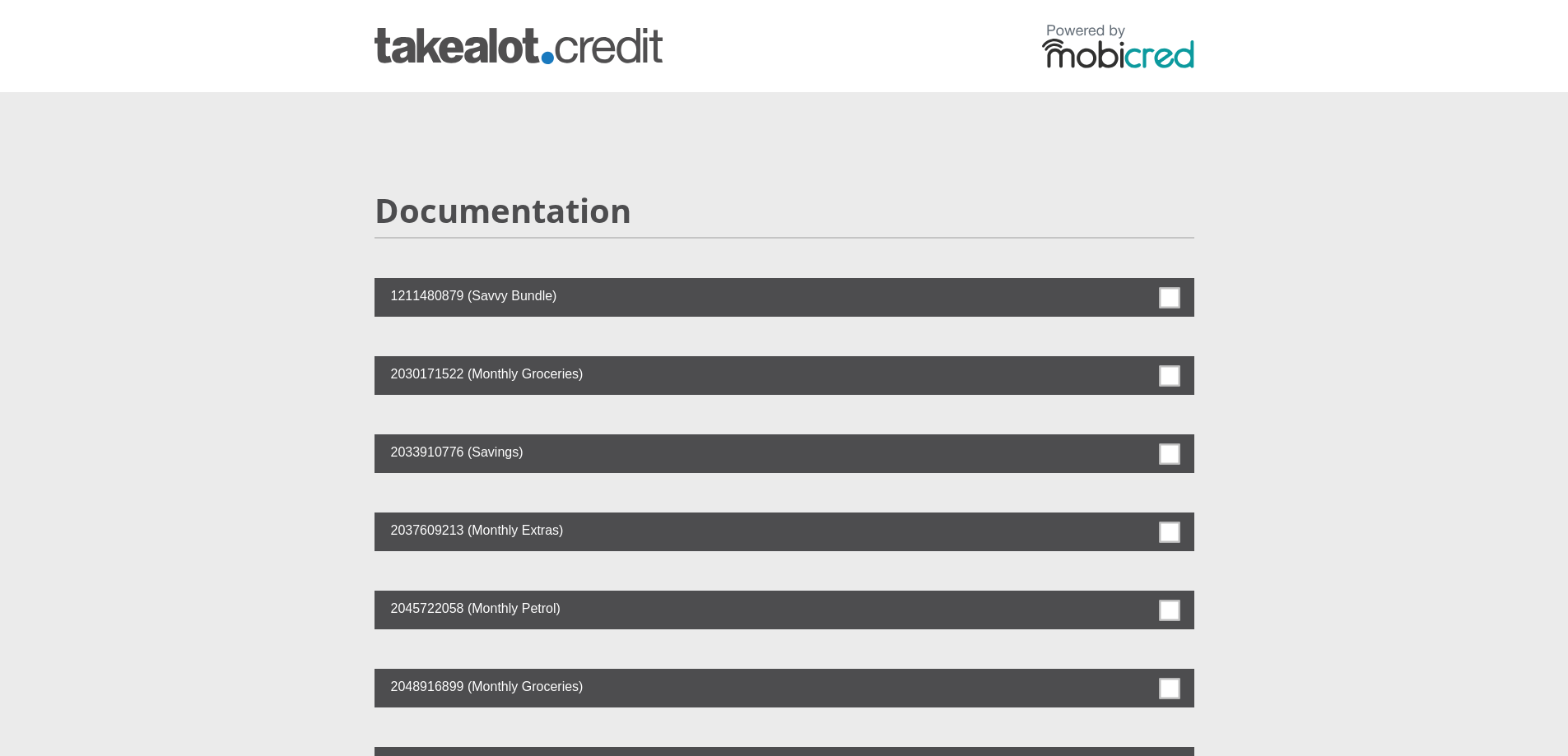
click at [1162, 298] on span at bounding box center [1169, 297] width 21 height 21
click at [1137, 283] on input "checkbox" at bounding box center [1137, 283] width 0 height 0
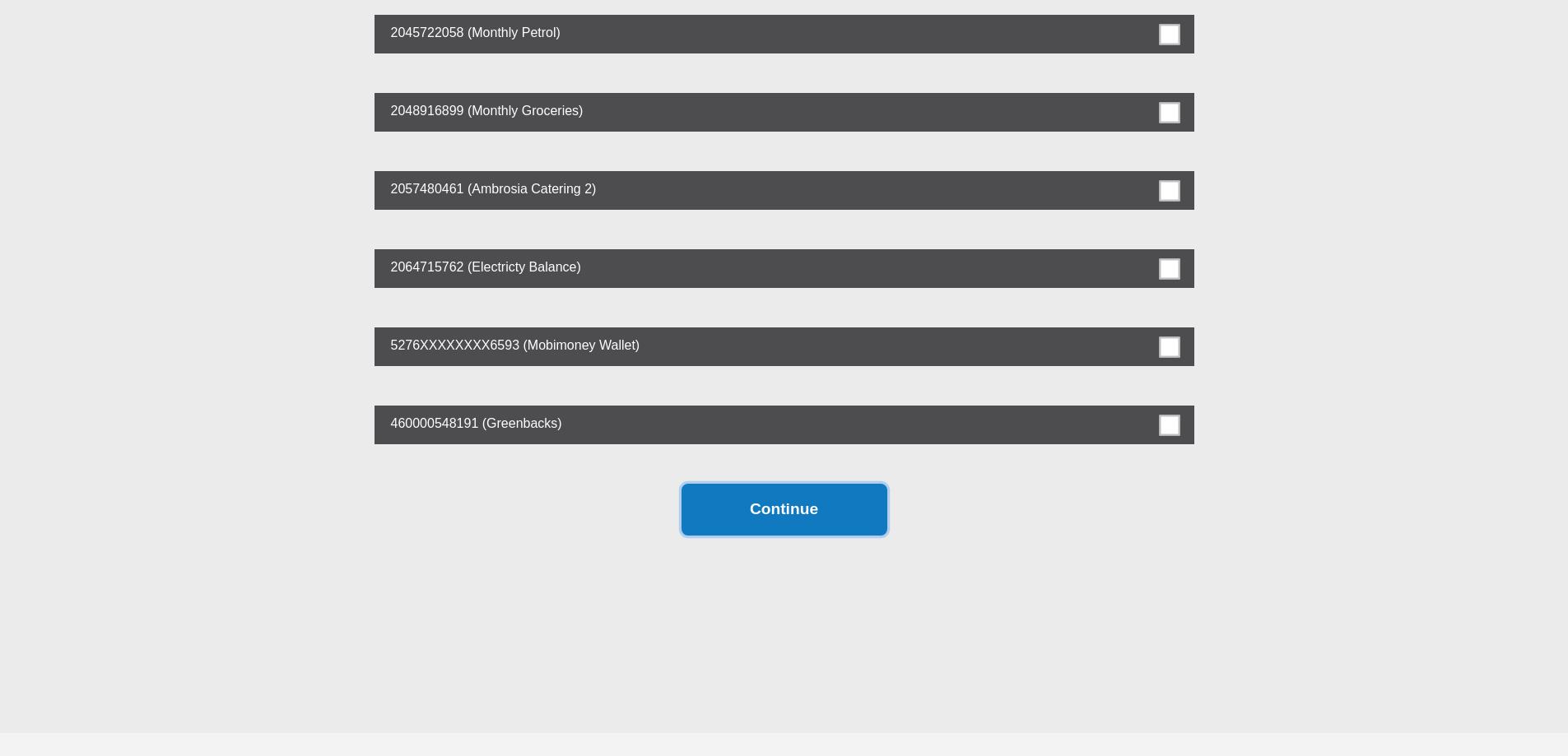
click at [777, 517] on button "Continue" at bounding box center [785, 509] width 206 height 51
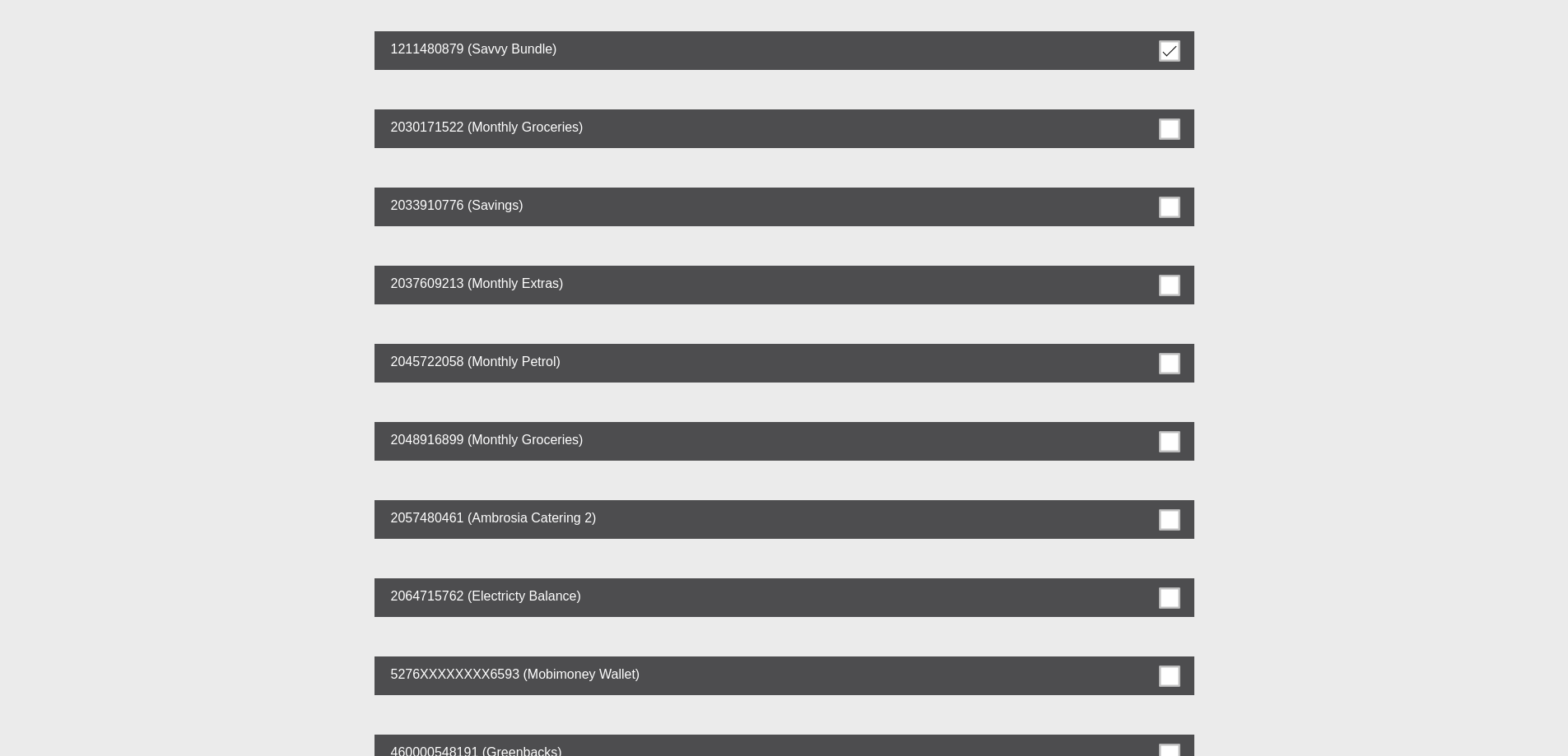
scroll to position [0, 0]
